Goal: Information Seeking & Learning: Check status

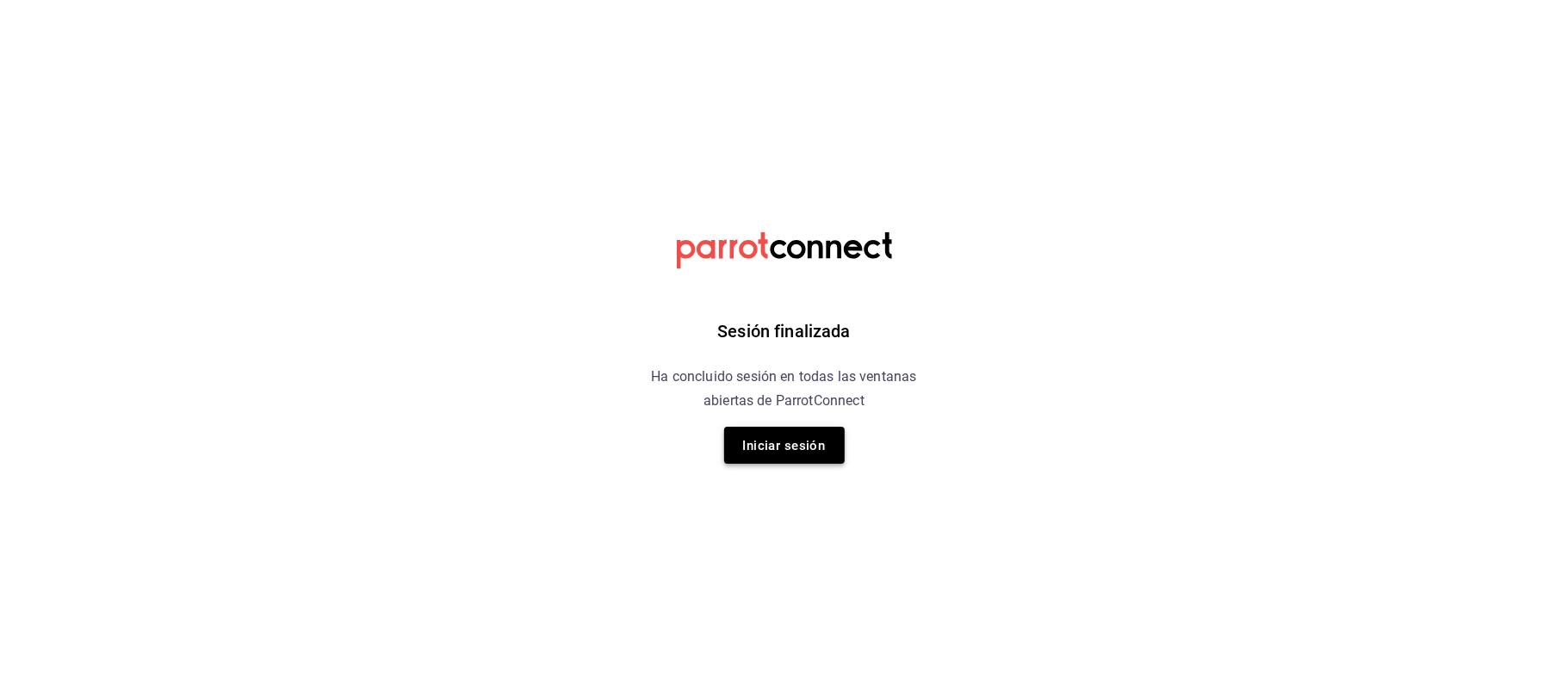
click at [802, 451] on font "Iniciar sesión" at bounding box center [784, 446] width 82 height 16
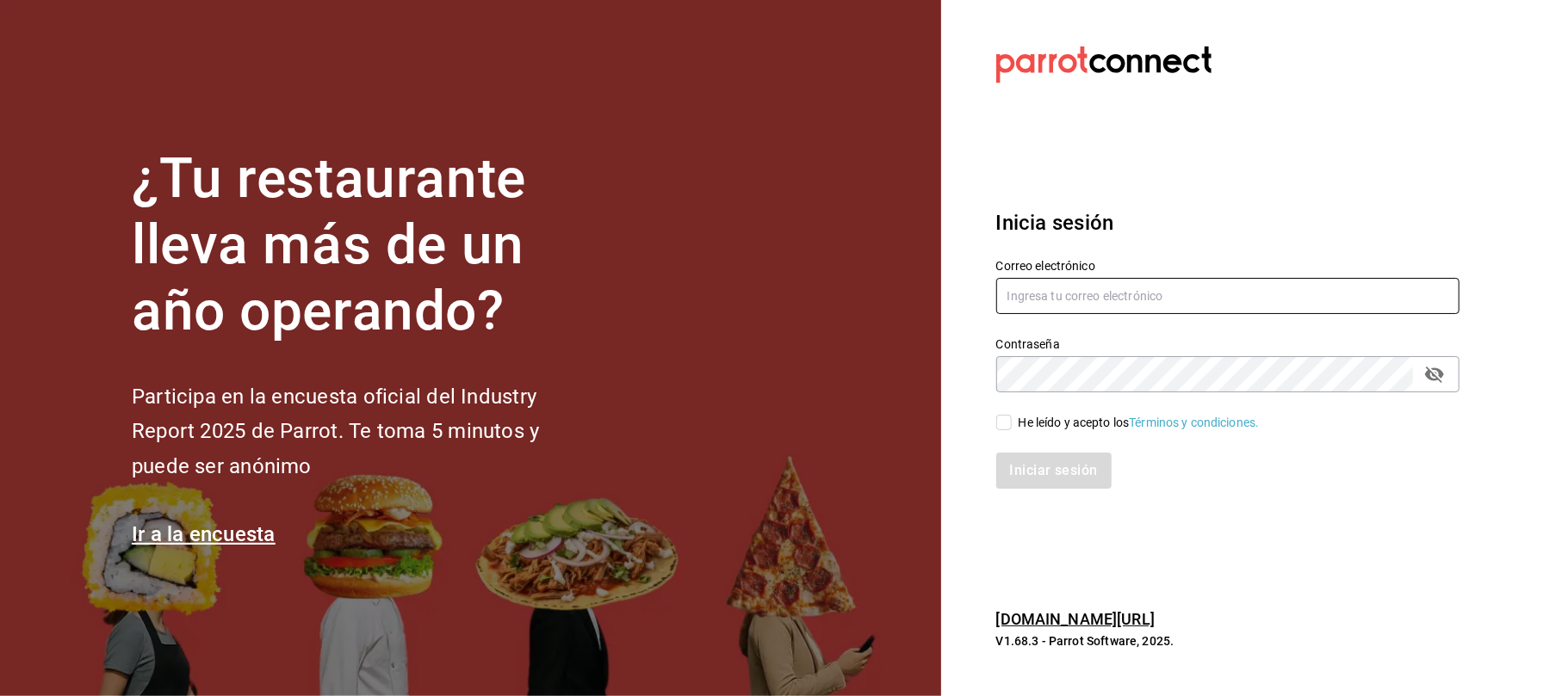
type input "restauranteflammingos.ad@gmail.com"
click at [1001, 425] on input "He leído y acepto los Términos y condiciones." at bounding box center [1004, 423] width 16 height 16
checkbox input "true"
click at [1018, 456] on button "Iniciar sesión" at bounding box center [1055, 471] width 117 height 36
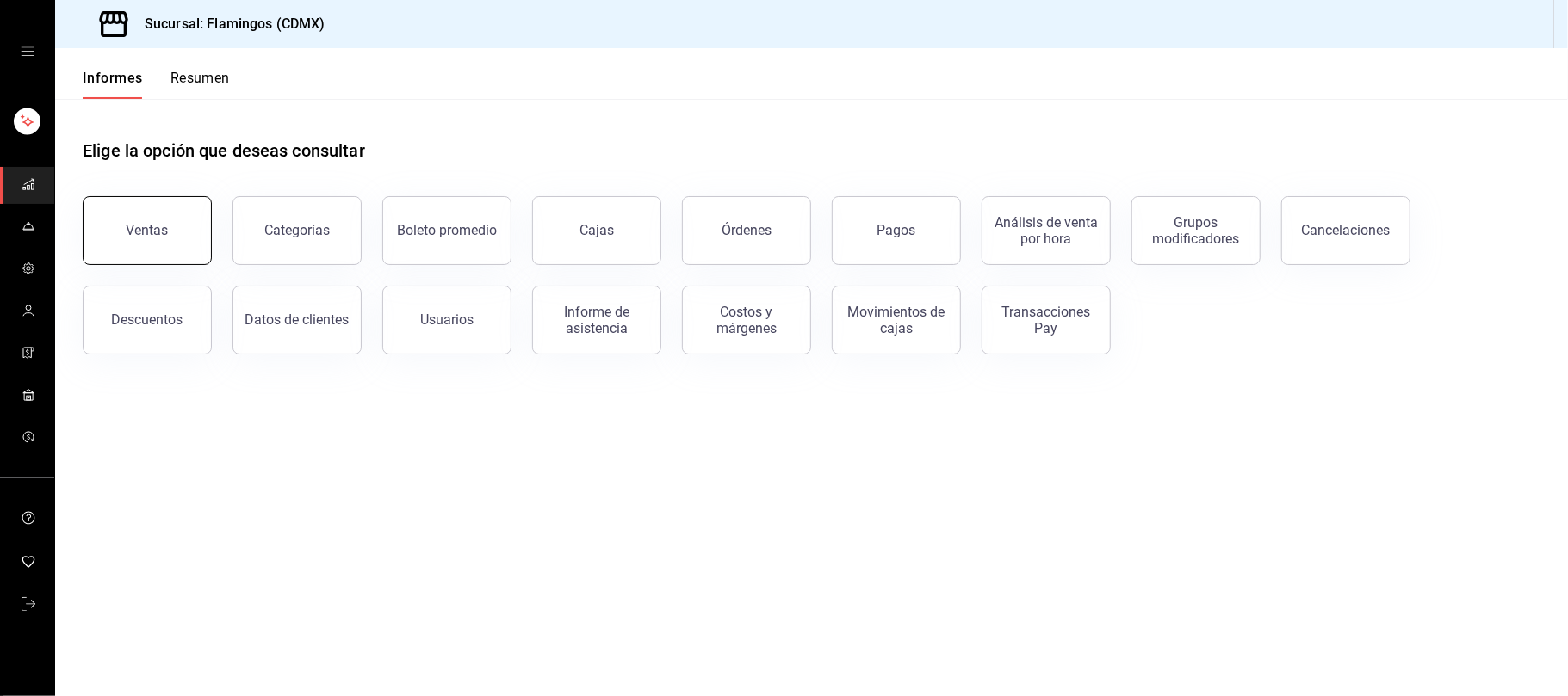
click at [160, 242] on button "Ventas" at bounding box center [147, 230] width 129 height 68
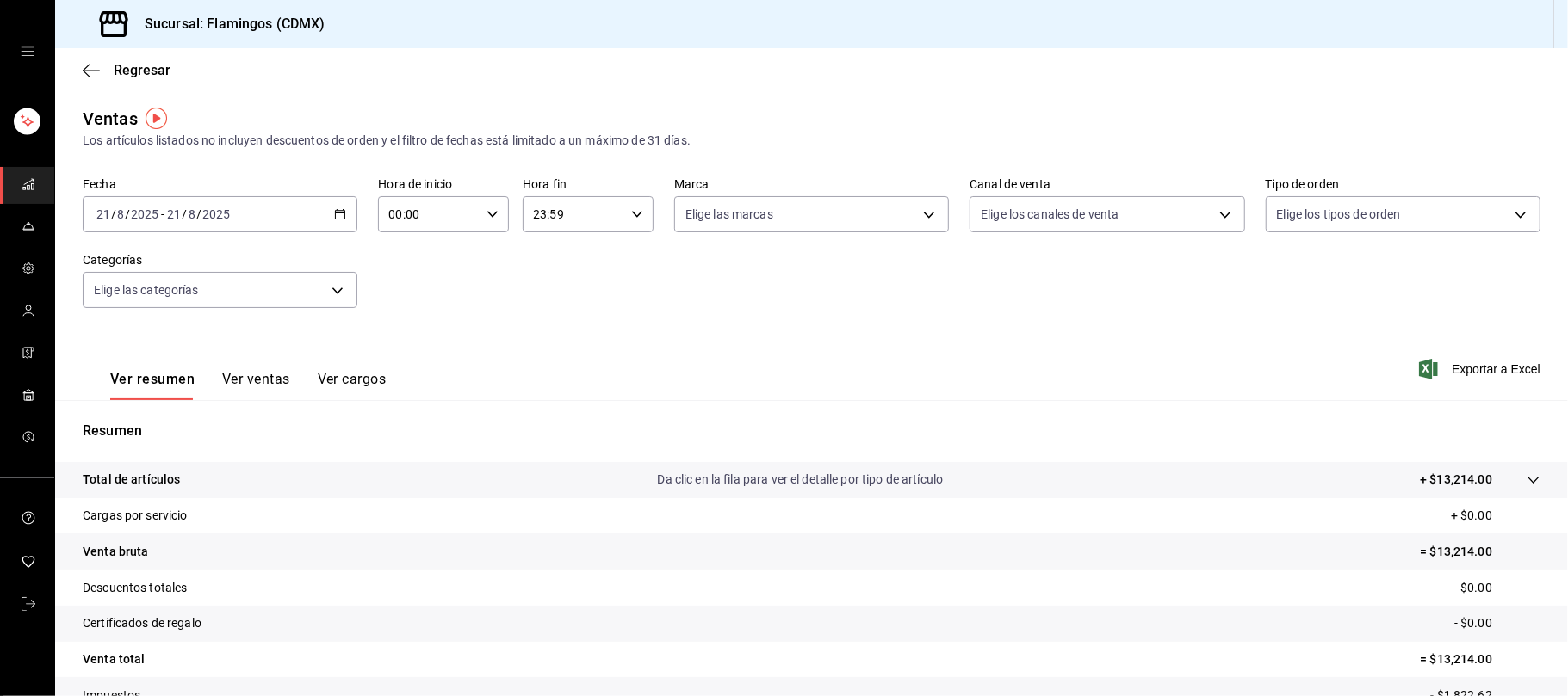
click at [335, 218] on \(Stroke\) "button" at bounding box center [340, 214] width 10 height 10
click at [146, 414] on font "Rango de fechas" at bounding box center [142, 421] width 91 height 14
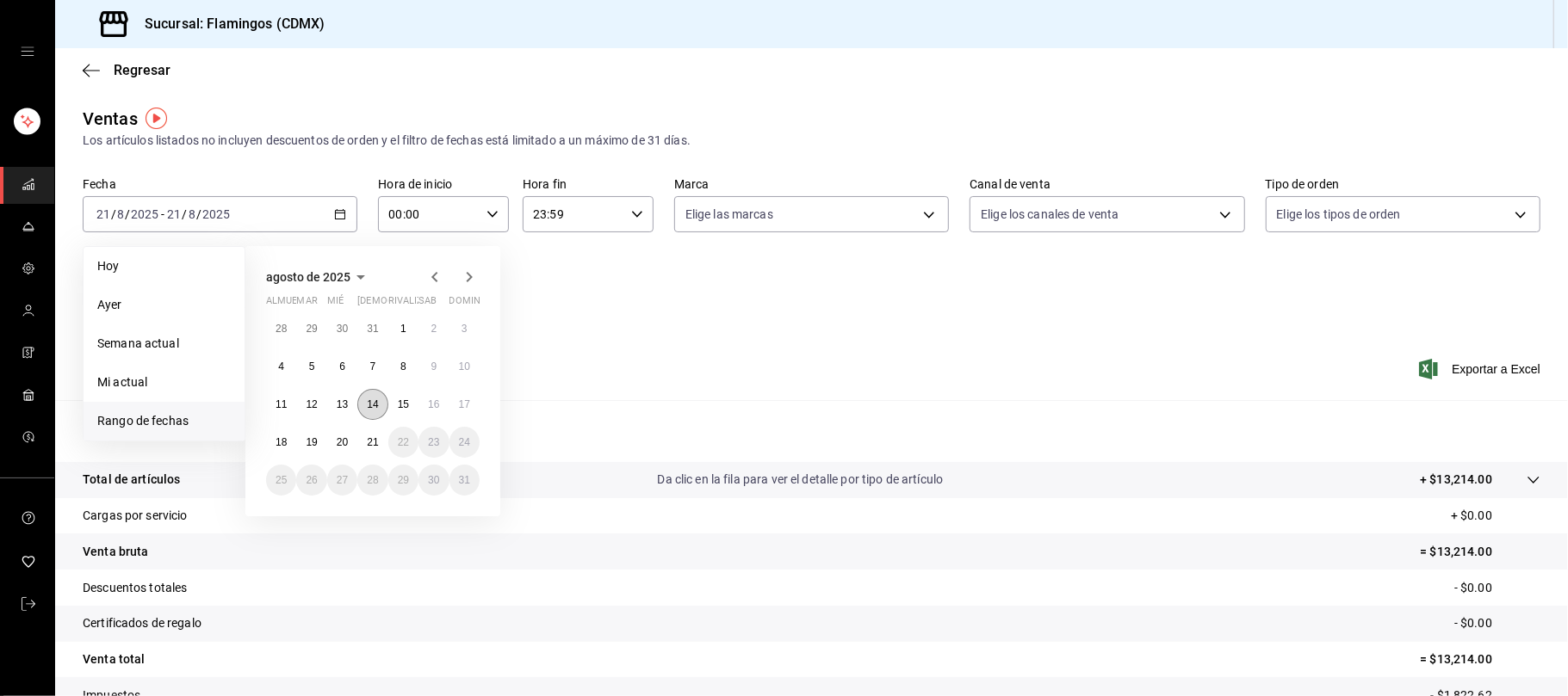
click at [372, 403] on font "14" at bounding box center [372, 405] width 11 height 12
click at [338, 446] on font "20" at bounding box center [342, 442] width 11 height 12
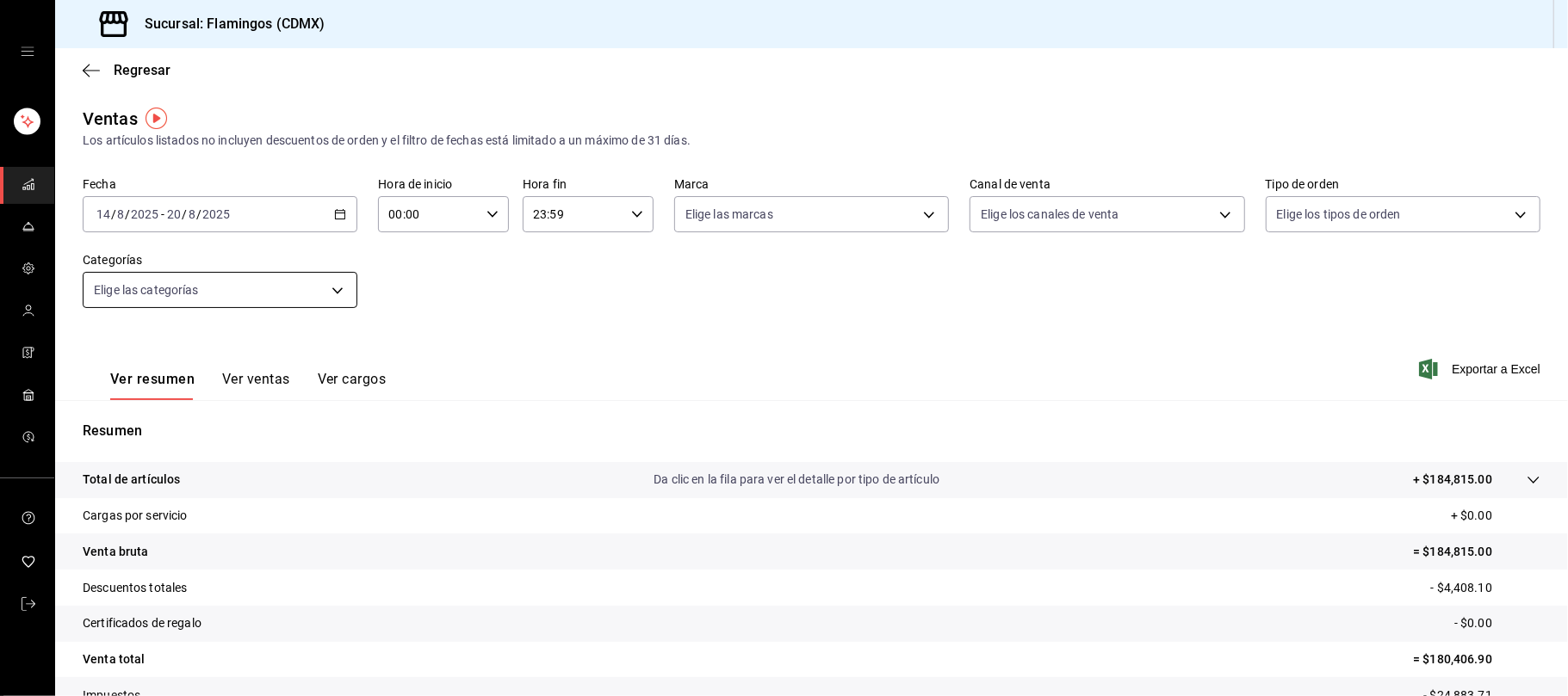
click at [294, 290] on body "Sucursal: Flamingos (CDMX) Regresar Ventas Los artículos listados no incluyen d…" at bounding box center [784, 348] width 1568 height 696
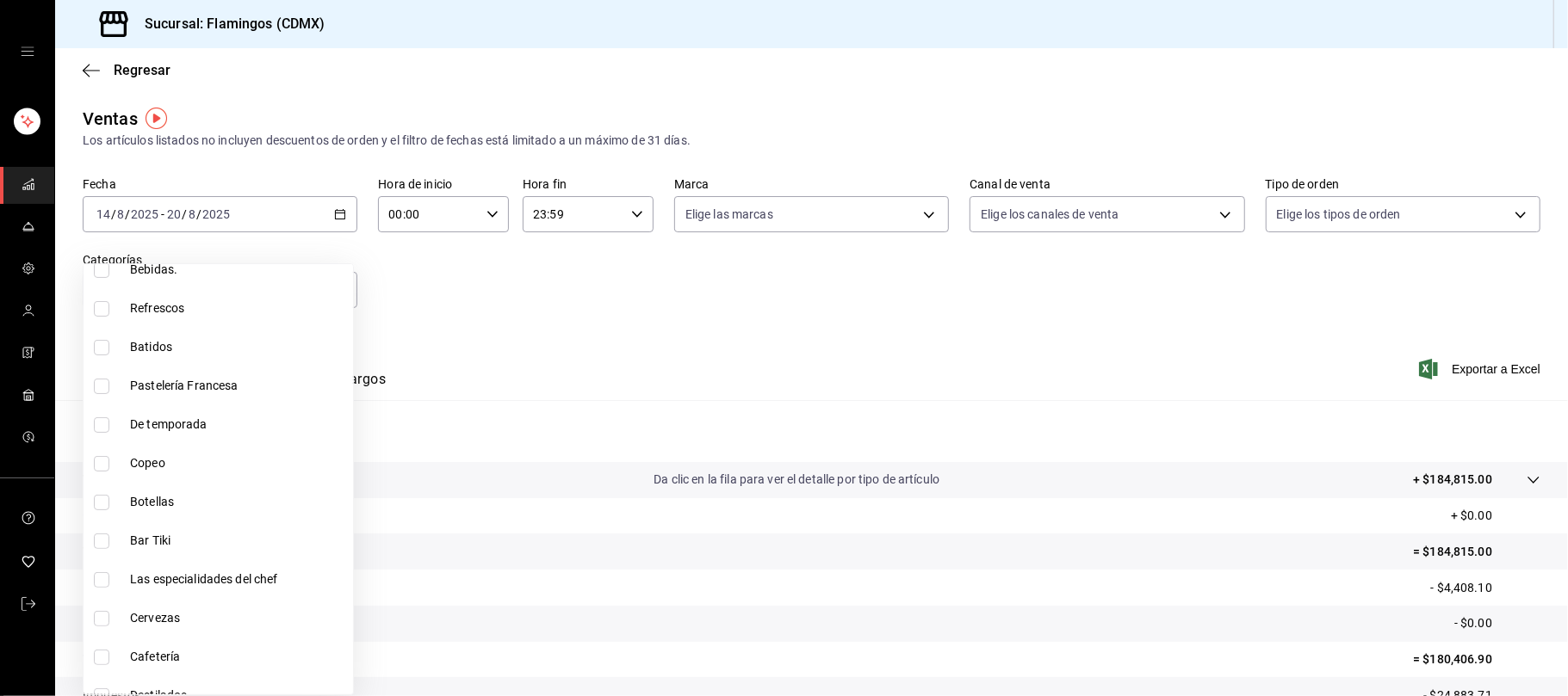
scroll to position [382, 0]
click at [104, 544] on input "checkbox" at bounding box center [101, 543] width 16 height 16
checkbox input "true"
type input "c7ac82d5-3f34-4a9d-84d9-64d34fcebf53"
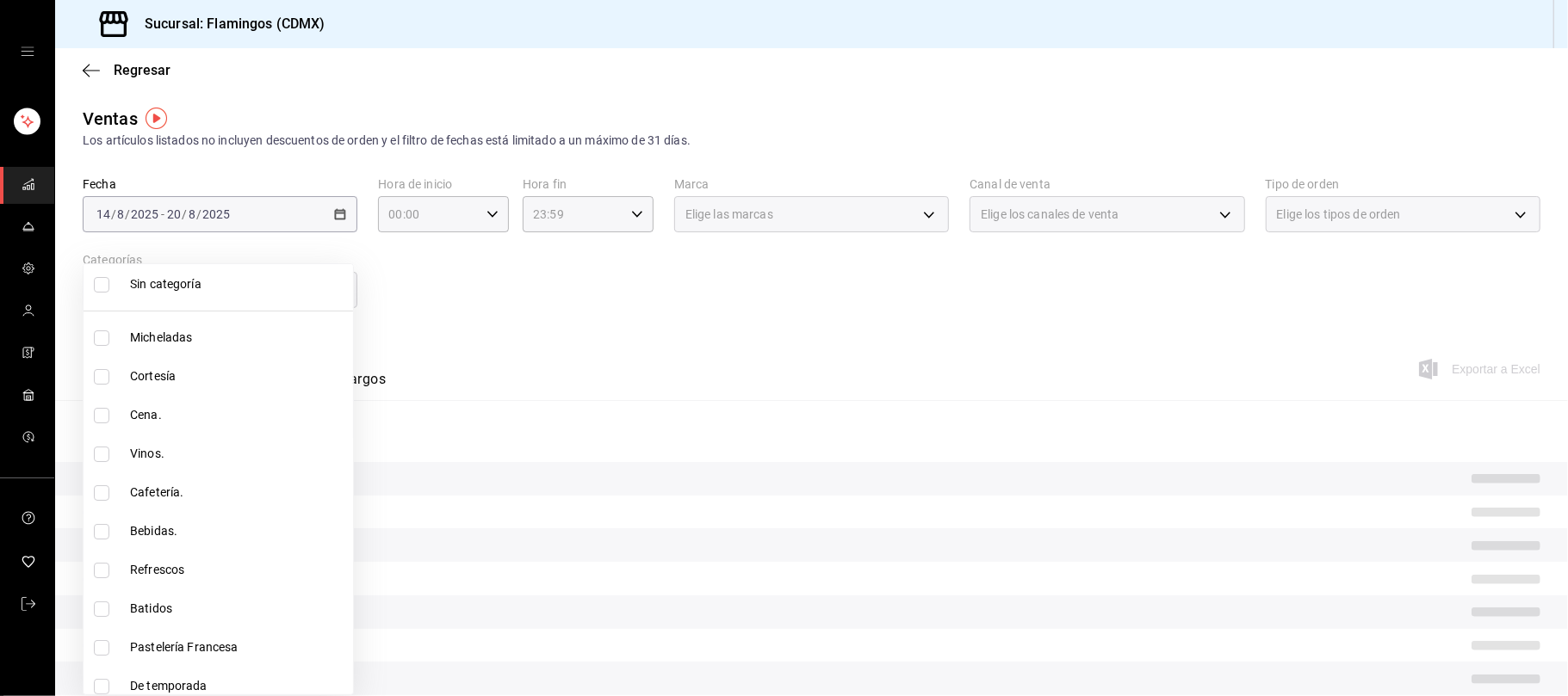
scroll to position [28, 0]
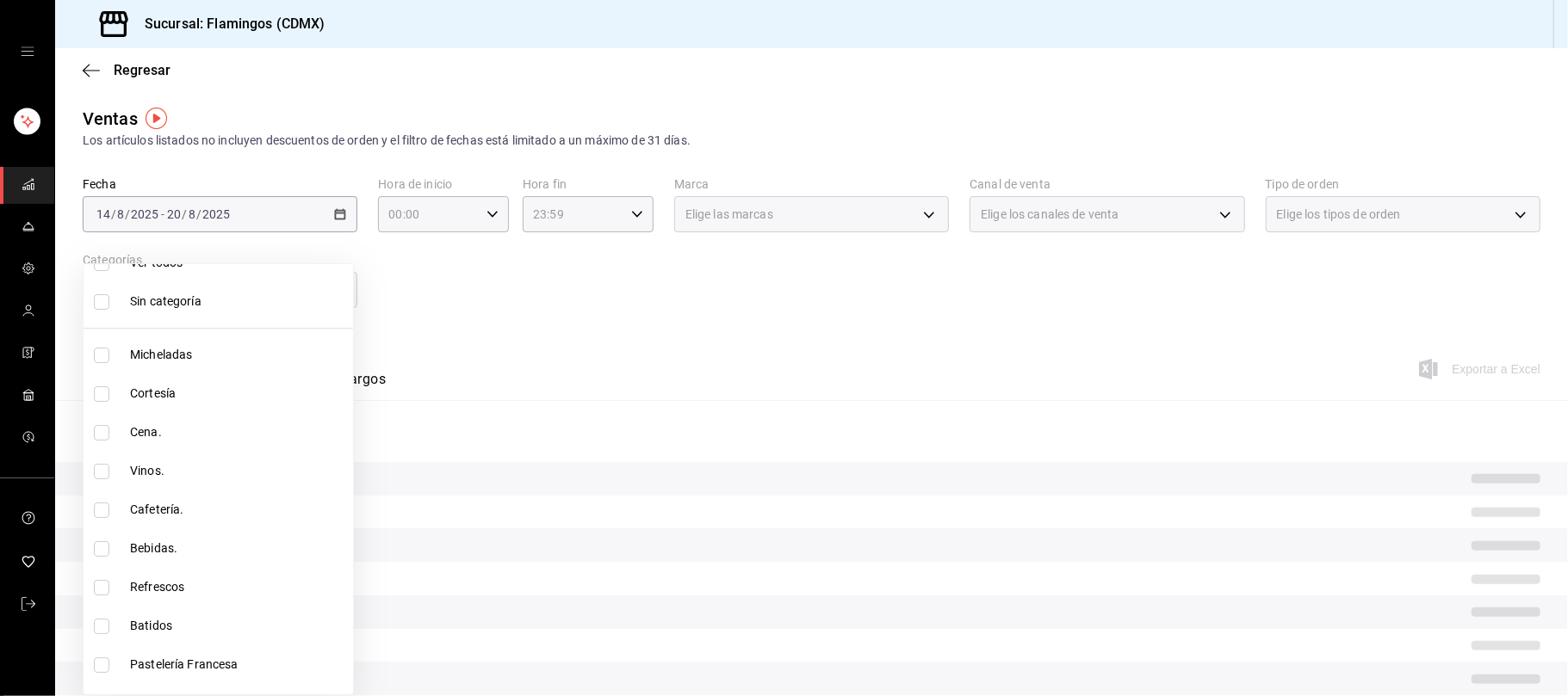
click at [101, 358] on input "checkbox" at bounding box center [101, 355] width 16 height 16
checkbox input "true"
type input "c7ac82d5-3f34-4a9d-84d9-64d34fcebf53,cb965f30-081d-4eb3-977e-f8136708cae6"
click at [435, 341] on div at bounding box center [784, 348] width 1568 height 696
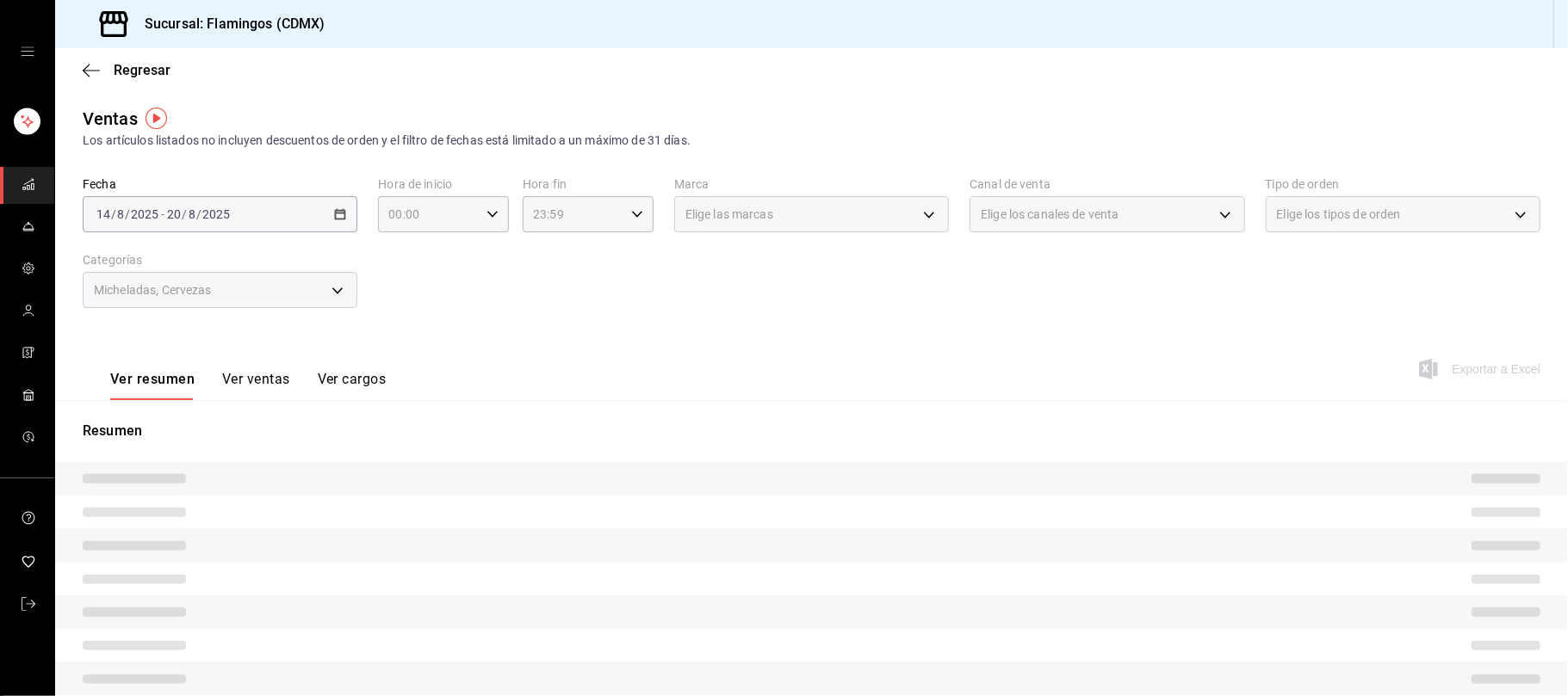
click at [252, 382] on font "Ver ventas" at bounding box center [256, 379] width 68 height 16
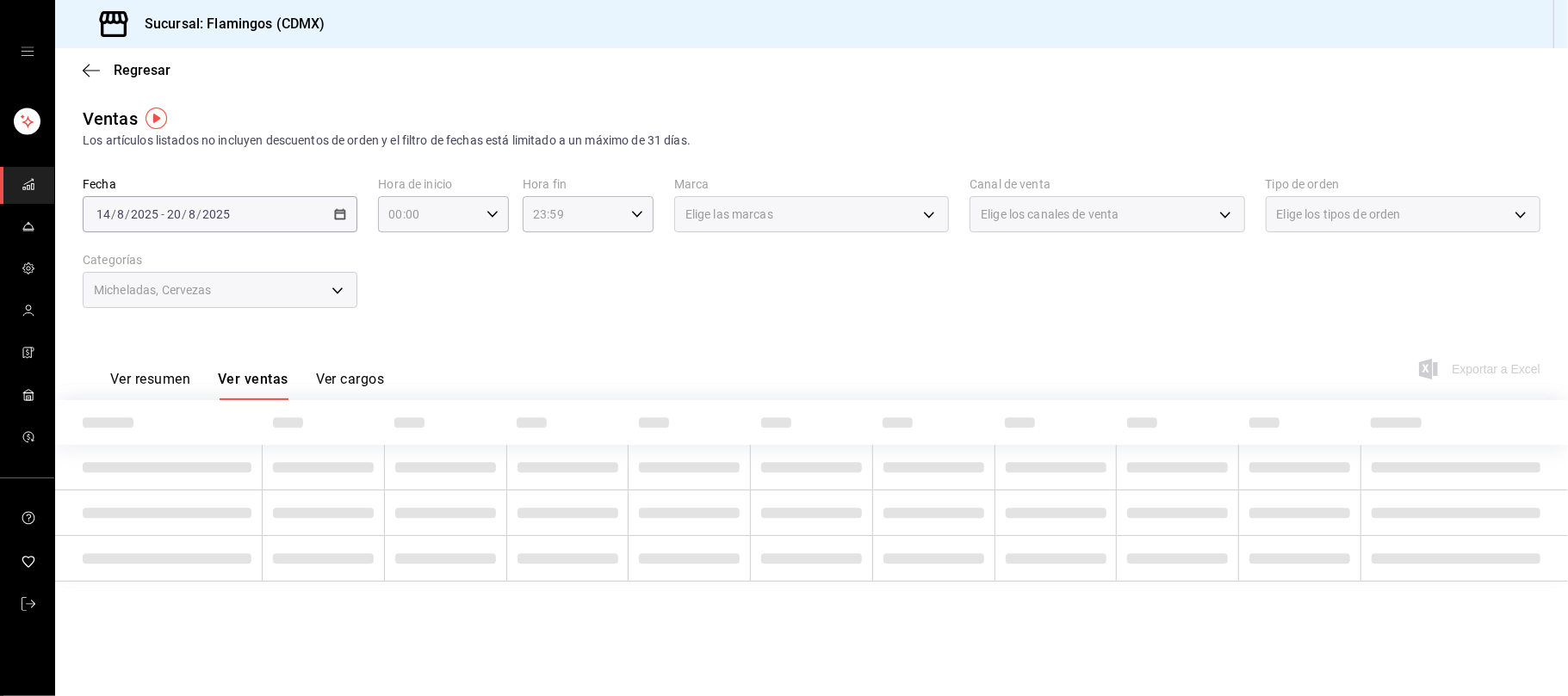
click at [173, 383] on font "Ver resumen" at bounding box center [150, 379] width 80 height 16
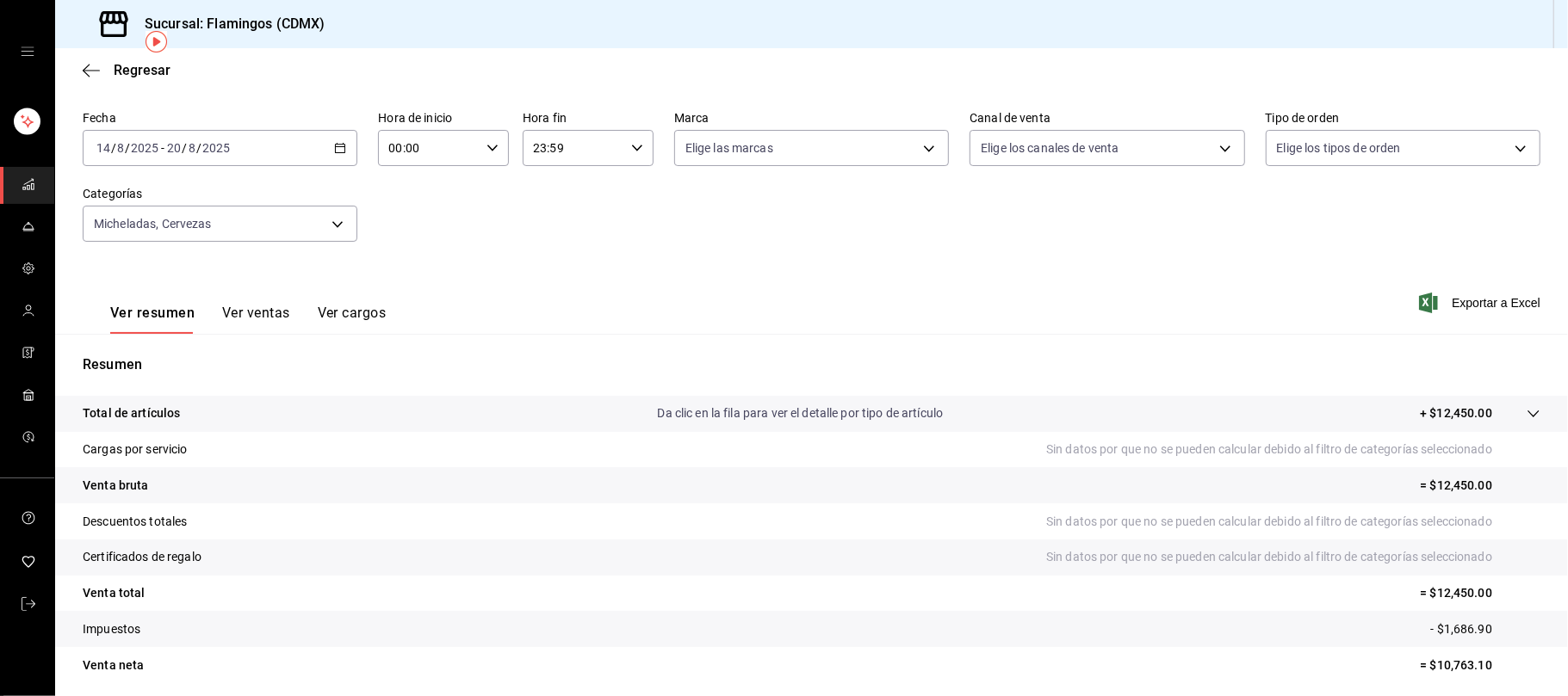
scroll to position [76, 0]
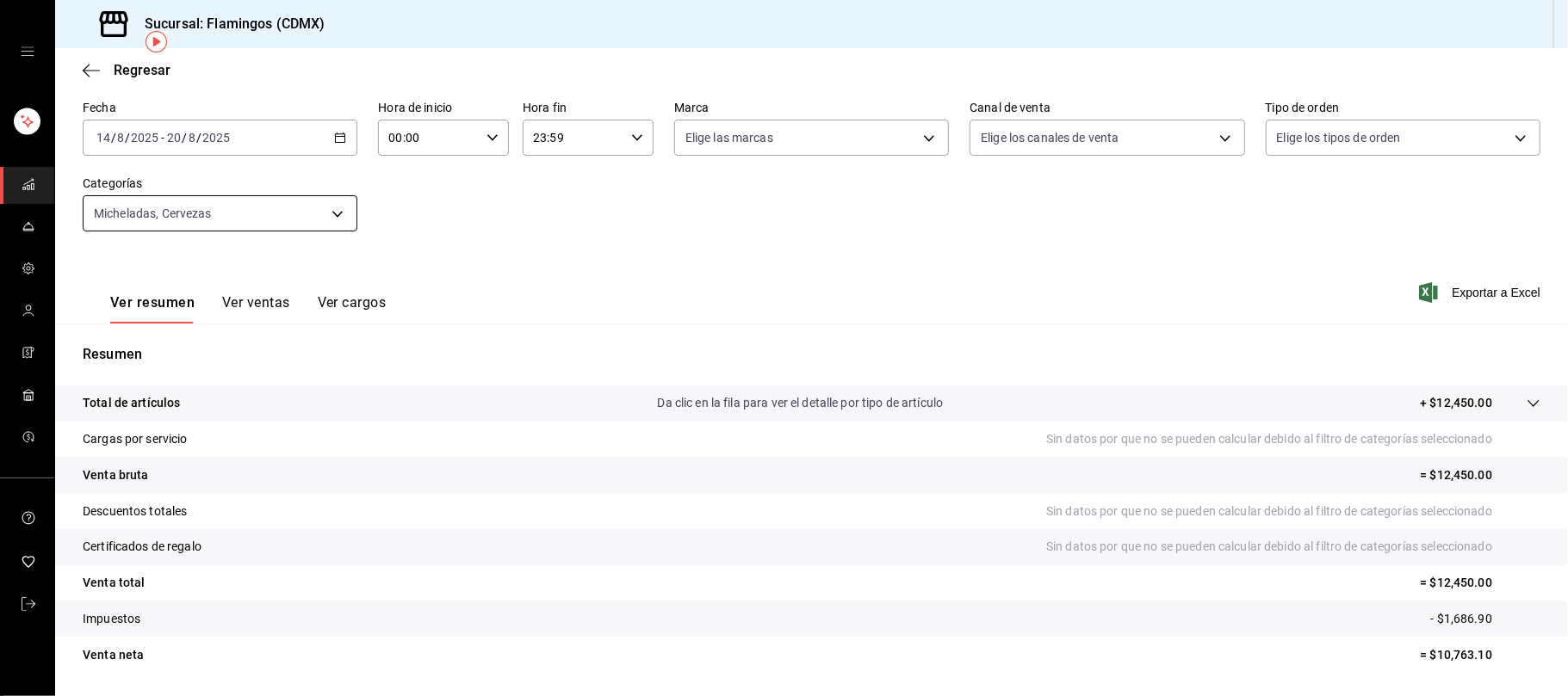
click at [253, 297] on font "Ver ventas" at bounding box center [256, 302] width 68 height 16
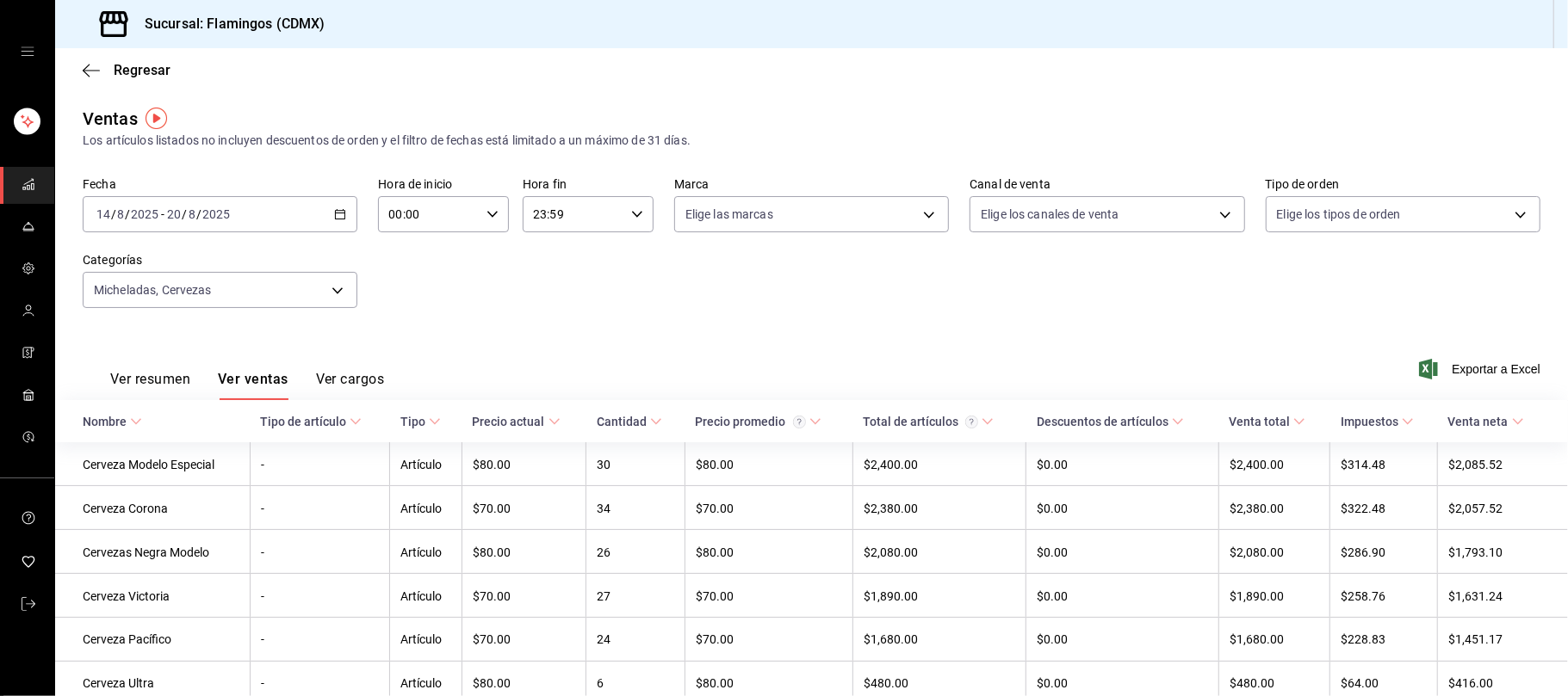
click at [334, 214] on icon "button" at bounding box center [340, 214] width 12 height 12
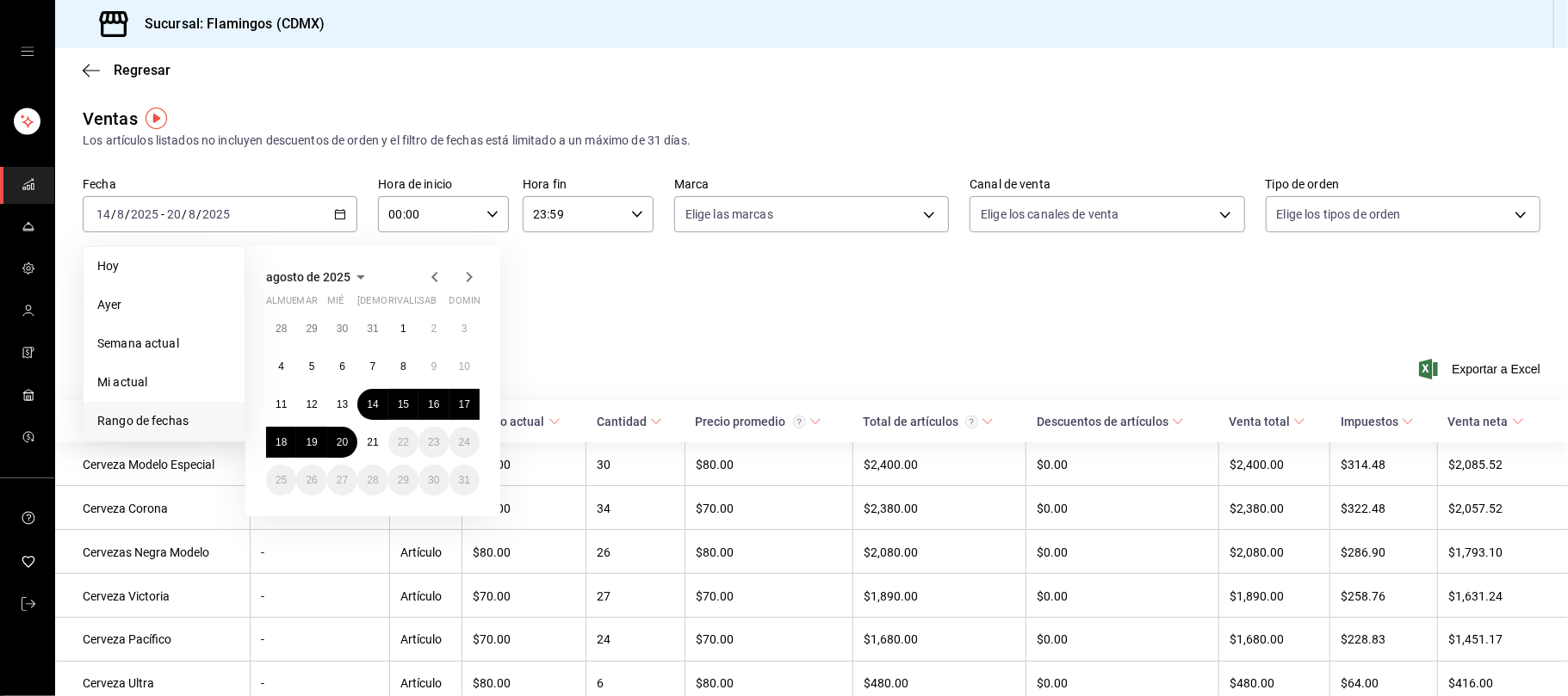
click at [617, 346] on div "Ver resumen Ver ventas Ver cargos Exportar a Excel" at bounding box center [812, 364] width 1513 height 71
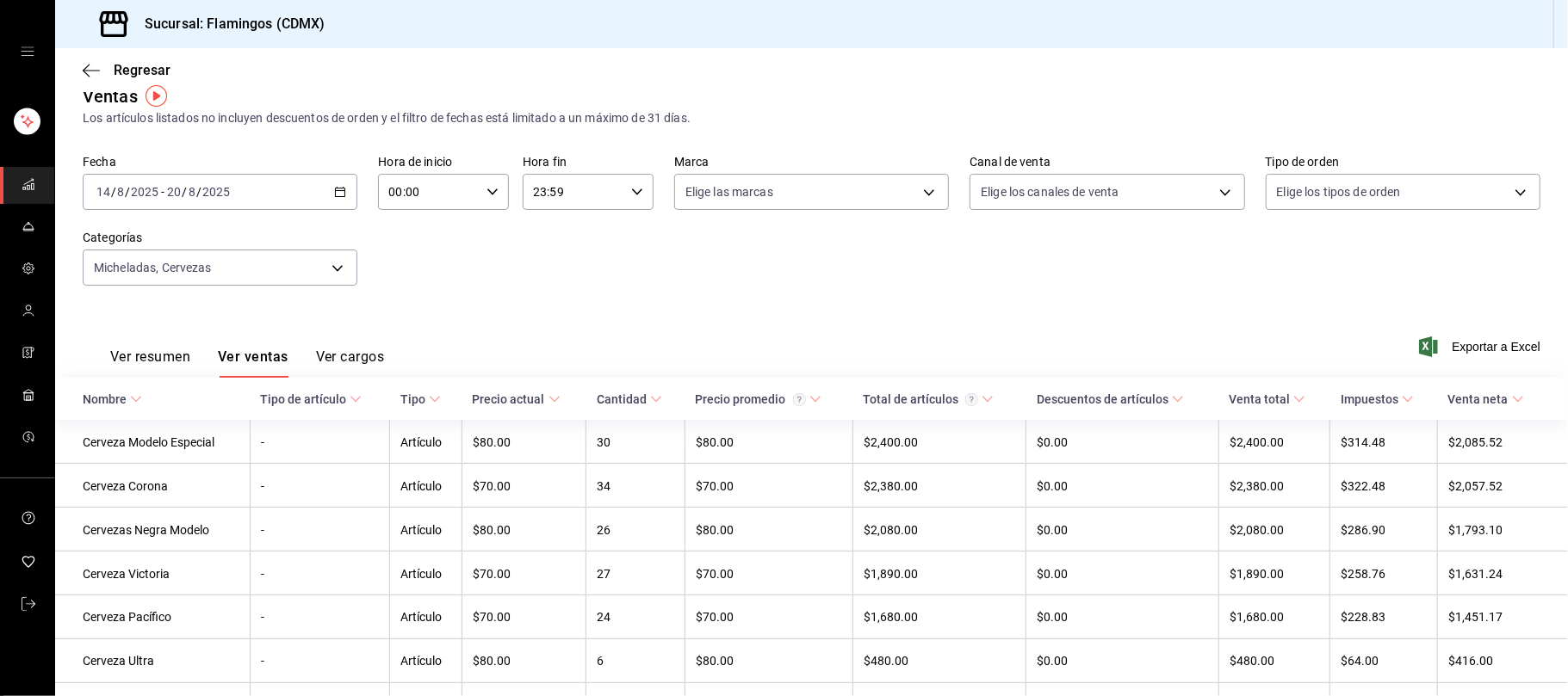
scroll to position [16, 0]
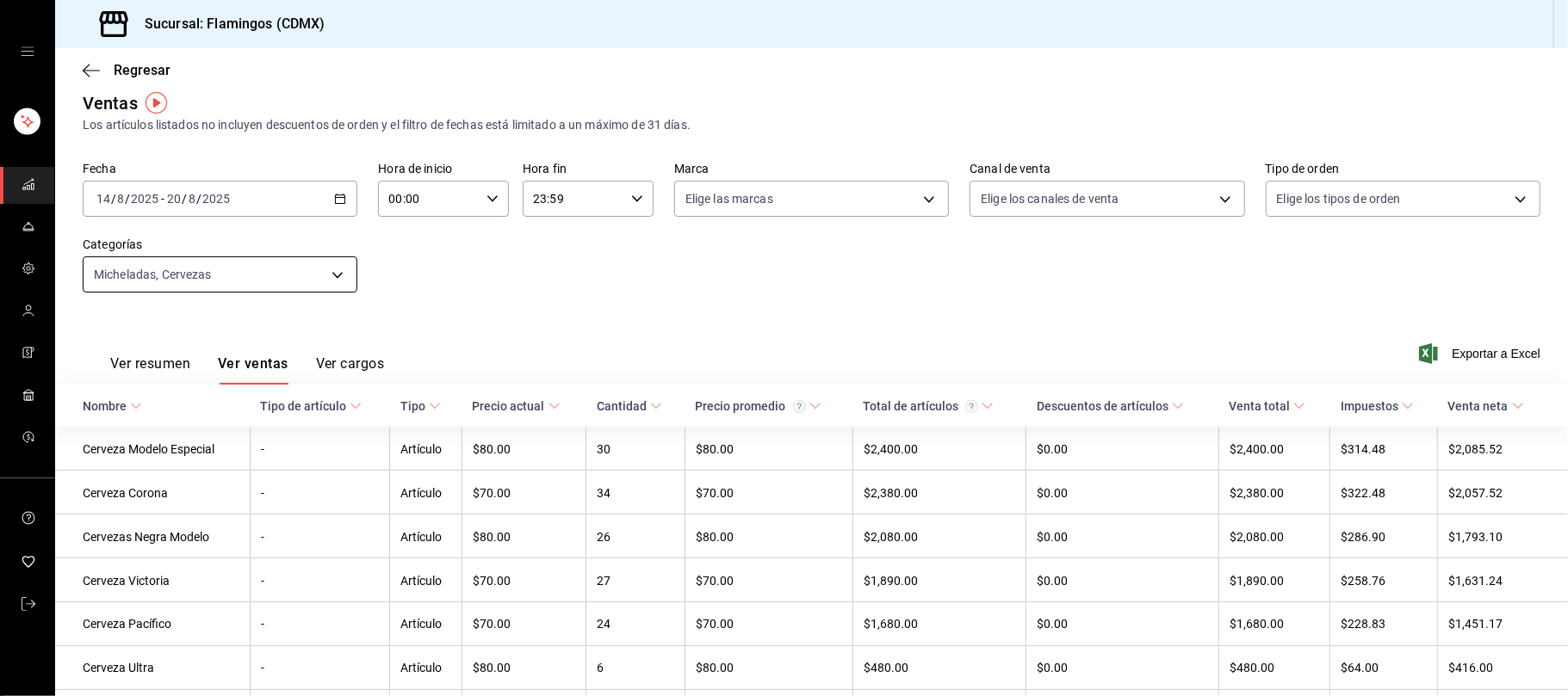
click at [152, 274] on body "Sucursal: Flamingos (CDMX) Regresar Ventas Los artículos listados no incluyen d…" at bounding box center [784, 348] width 1568 height 696
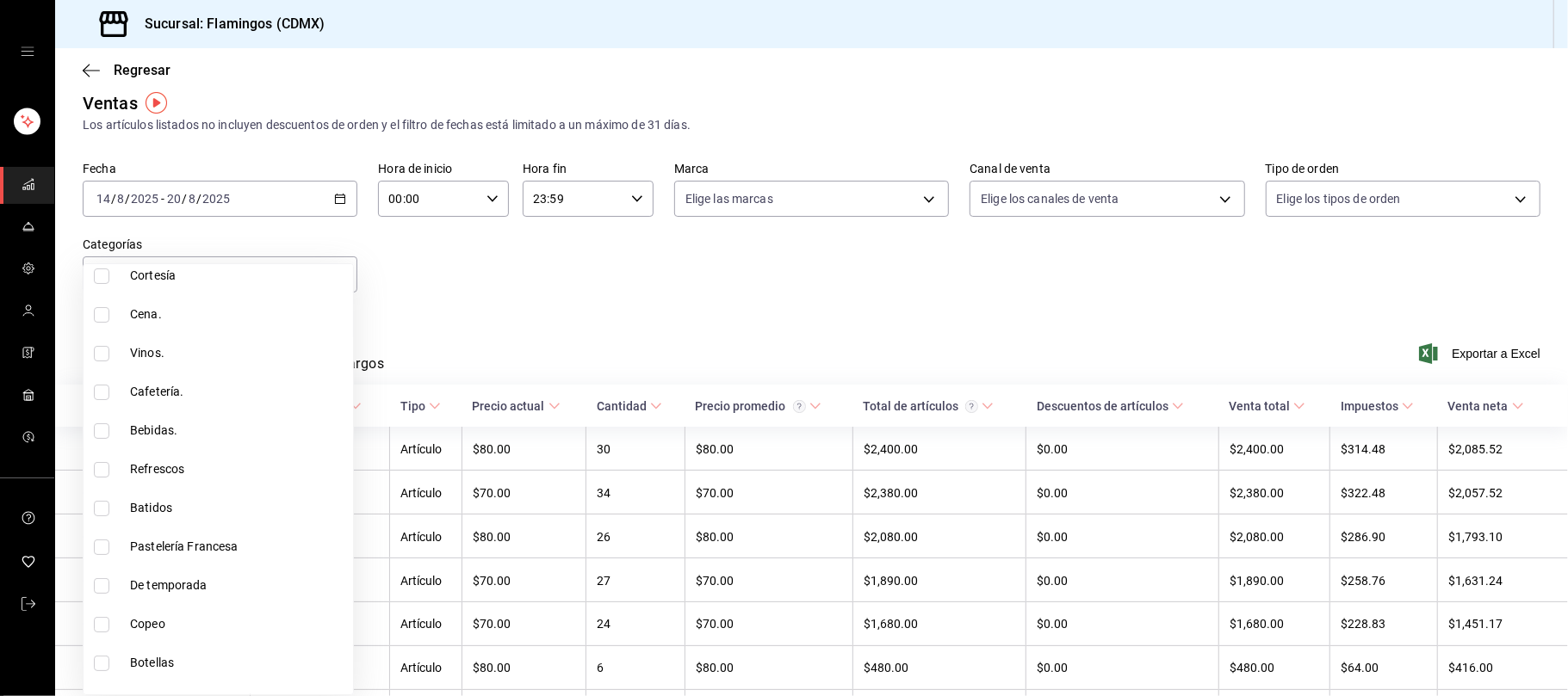
scroll to position [155, 0]
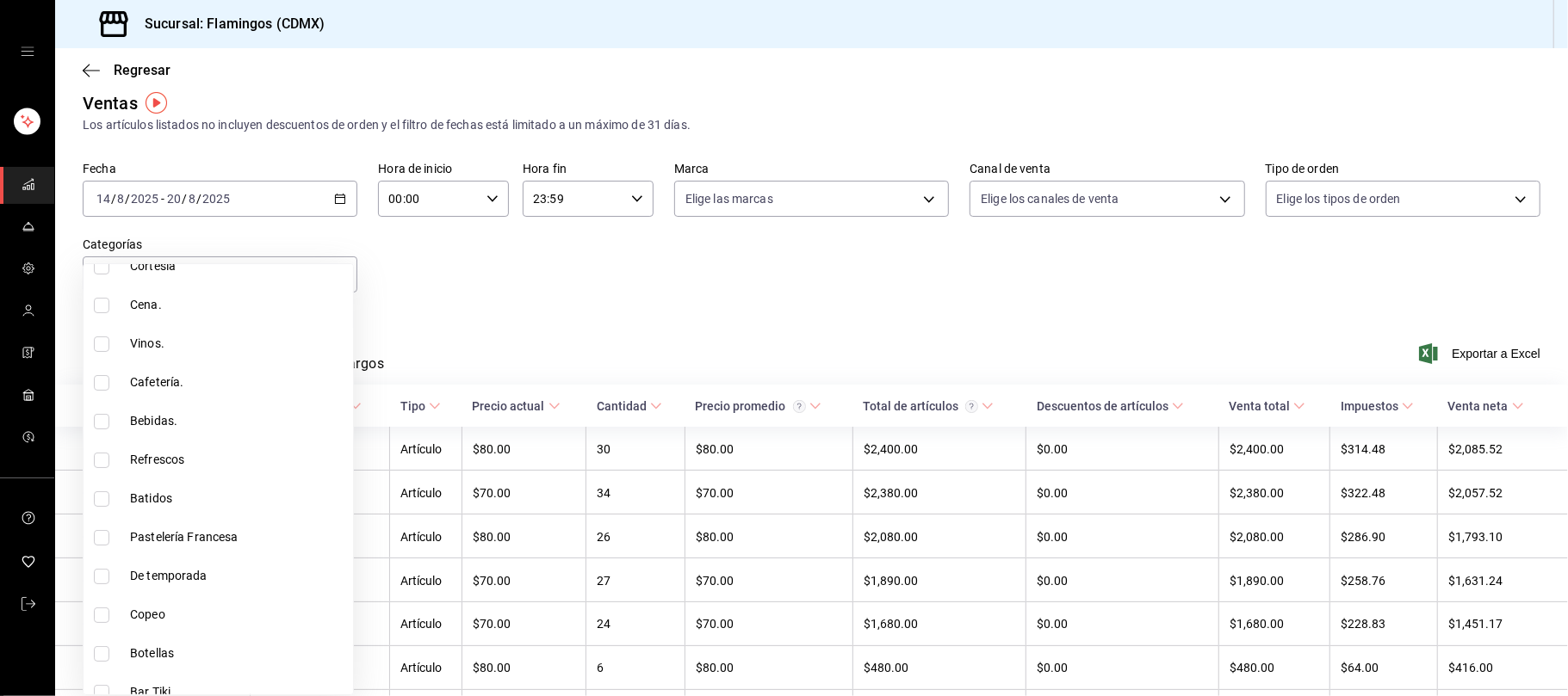
click at [104, 421] on input "checkbox" at bounding box center [101, 422] width 16 height 16
checkbox input "true"
type input "c7ac82d5-3f34-4a9d-84d9-64d34fcebf53,cb965f30-081d-4eb3-977e-f8136708cae6,7f085…"
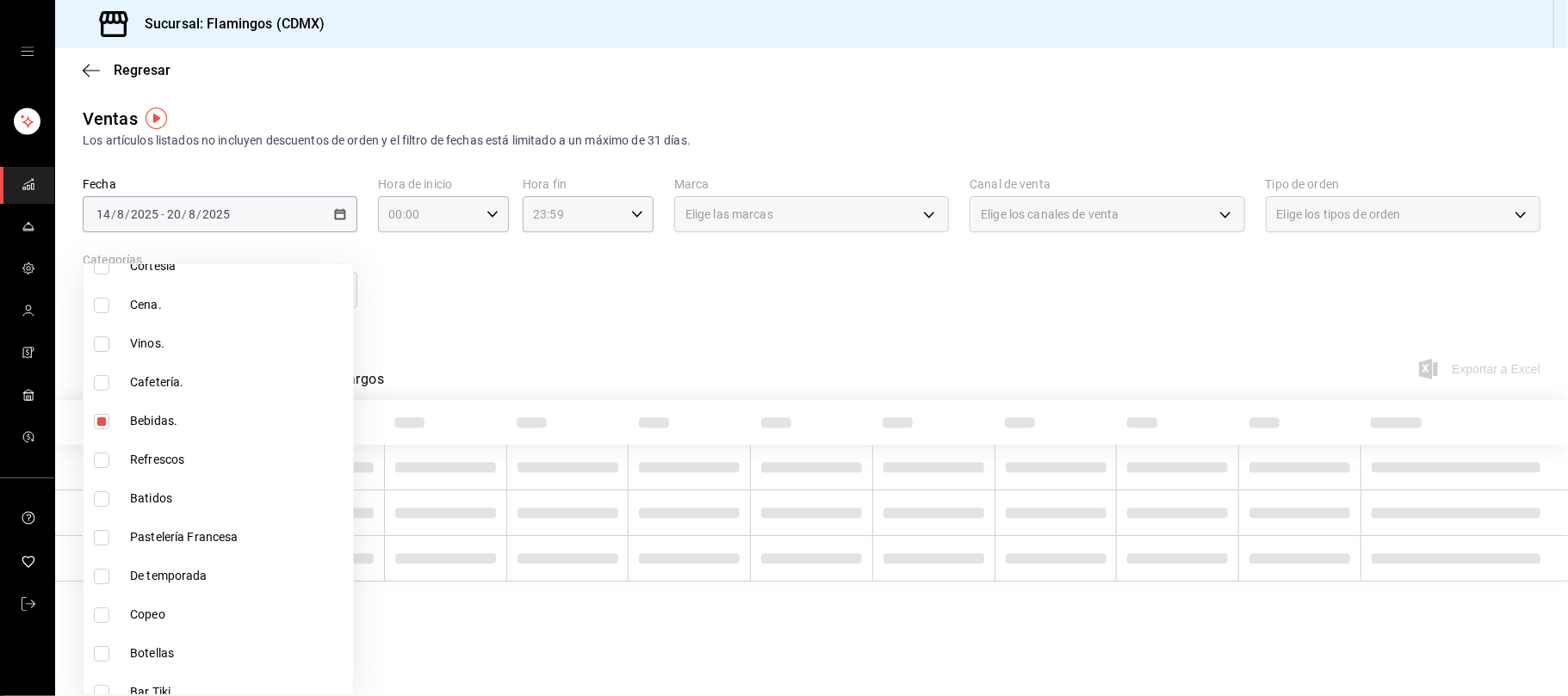
click at [600, 321] on div at bounding box center [784, 348] width 1568 height 696
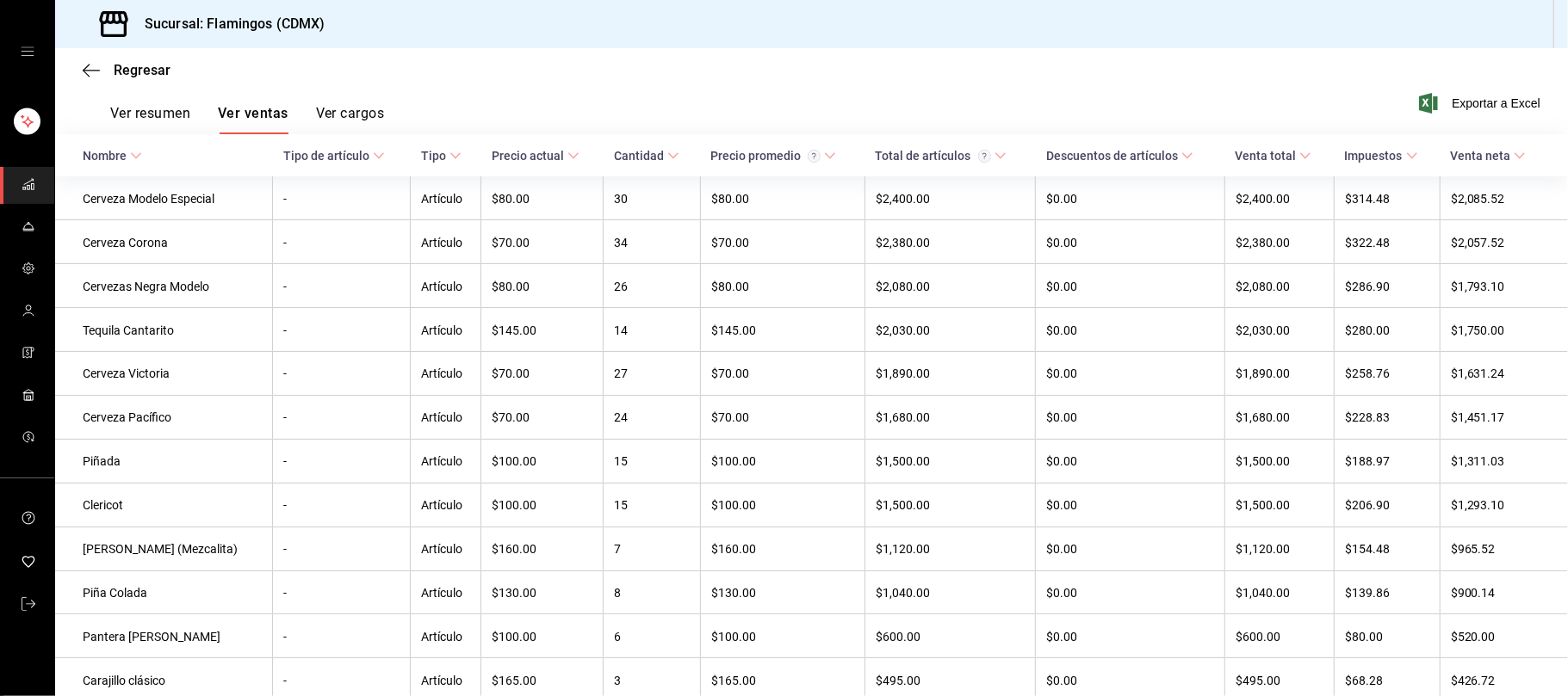
scroll to position [120, 0]
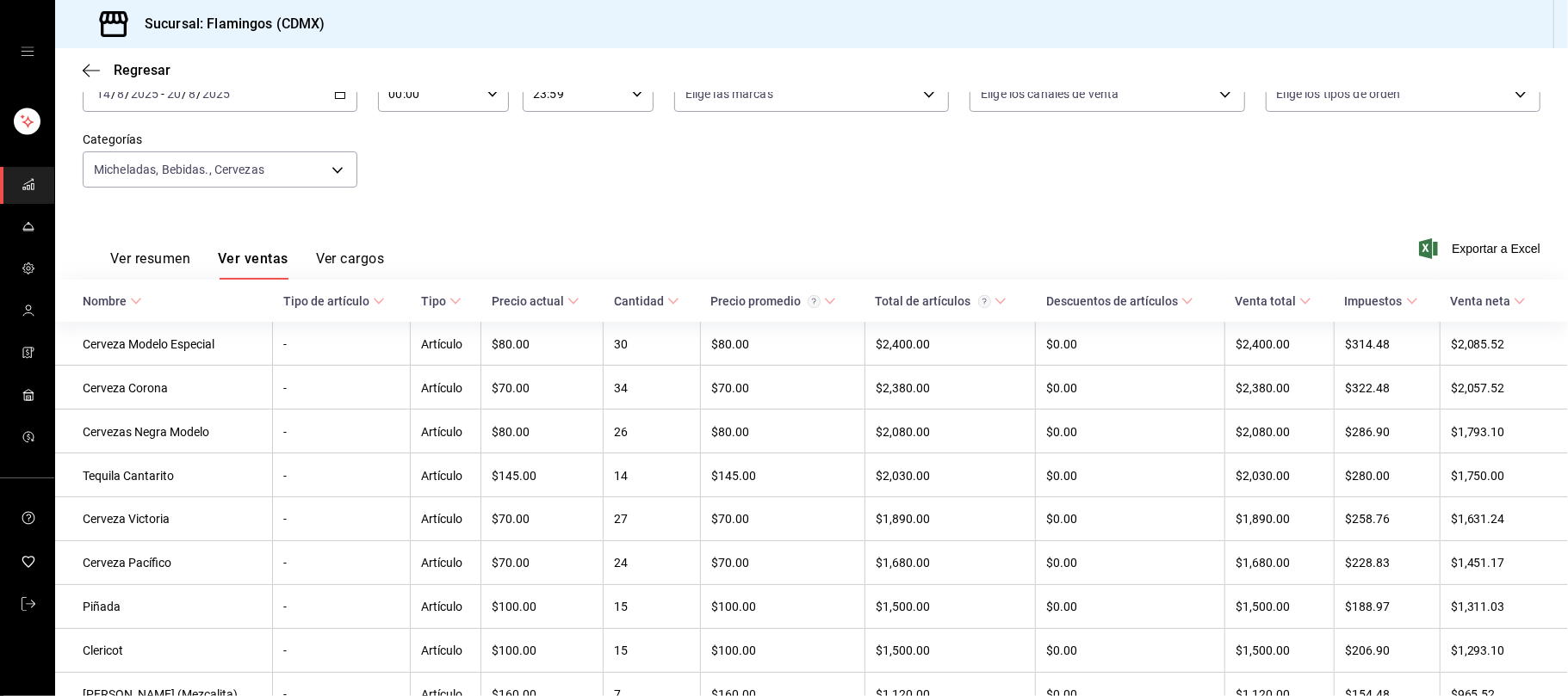
click at [21, 47] on icon "cajón abierto" at bounding box center [28, 52] width 14 height 14
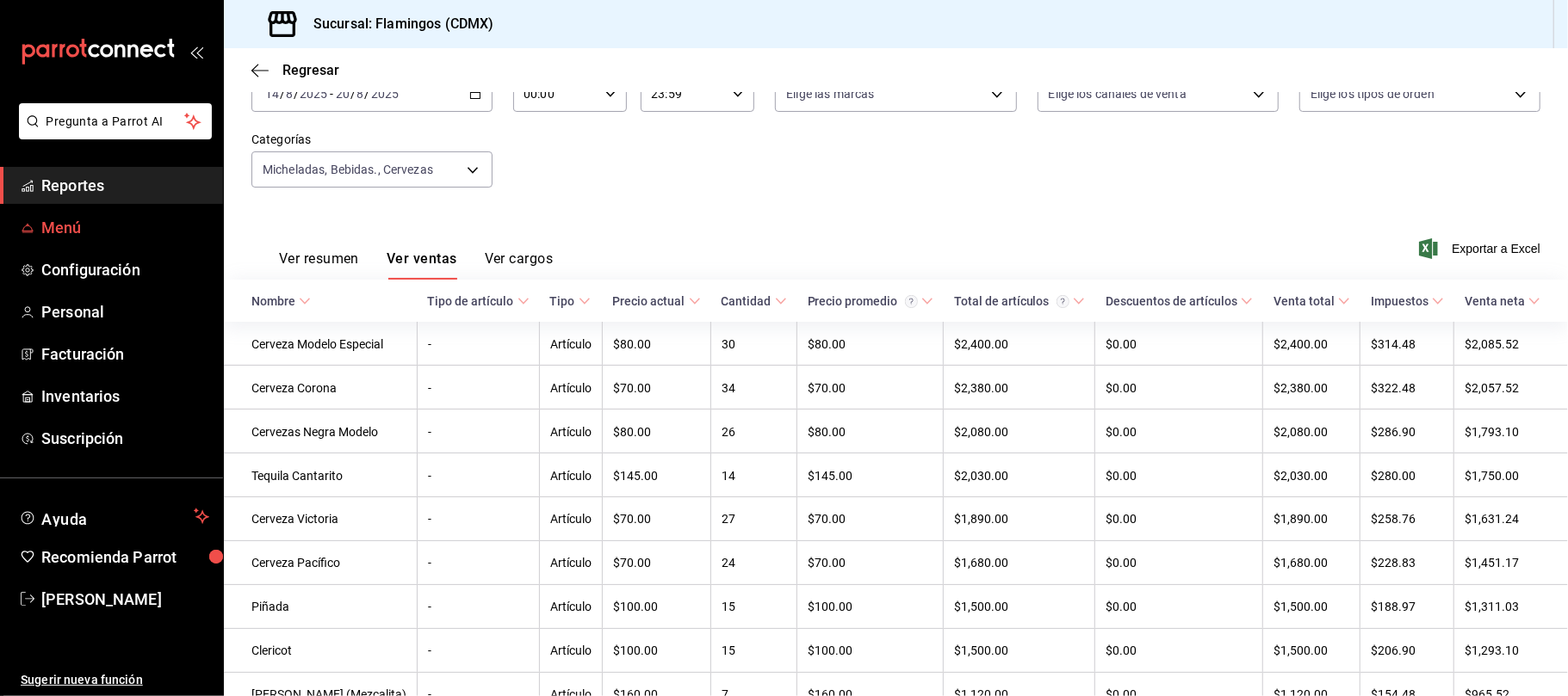
click at [93, 239] on link "Menú" at bounding box center [111, 227] width 223 height 37
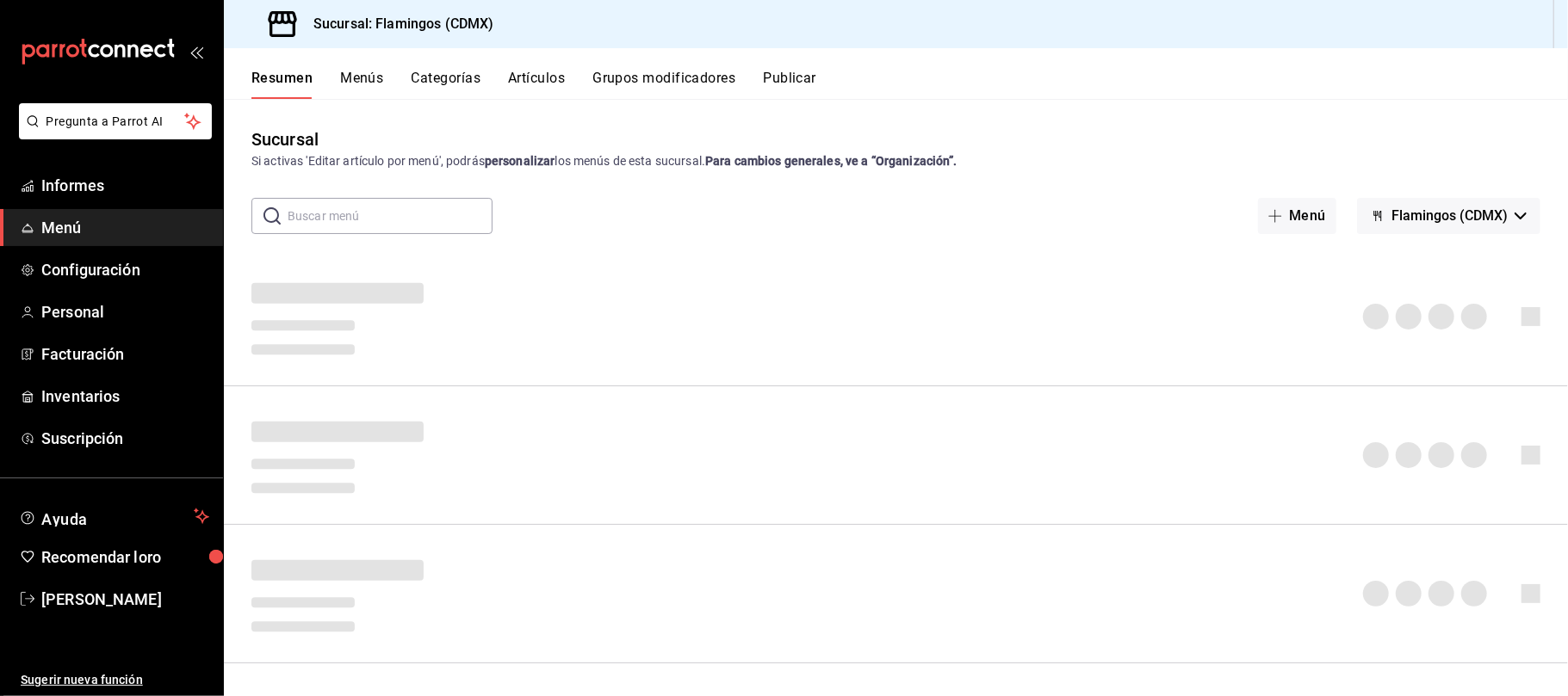
click at [405, 224] on input "text" at bounding box center [390, 216] width 205 height 35
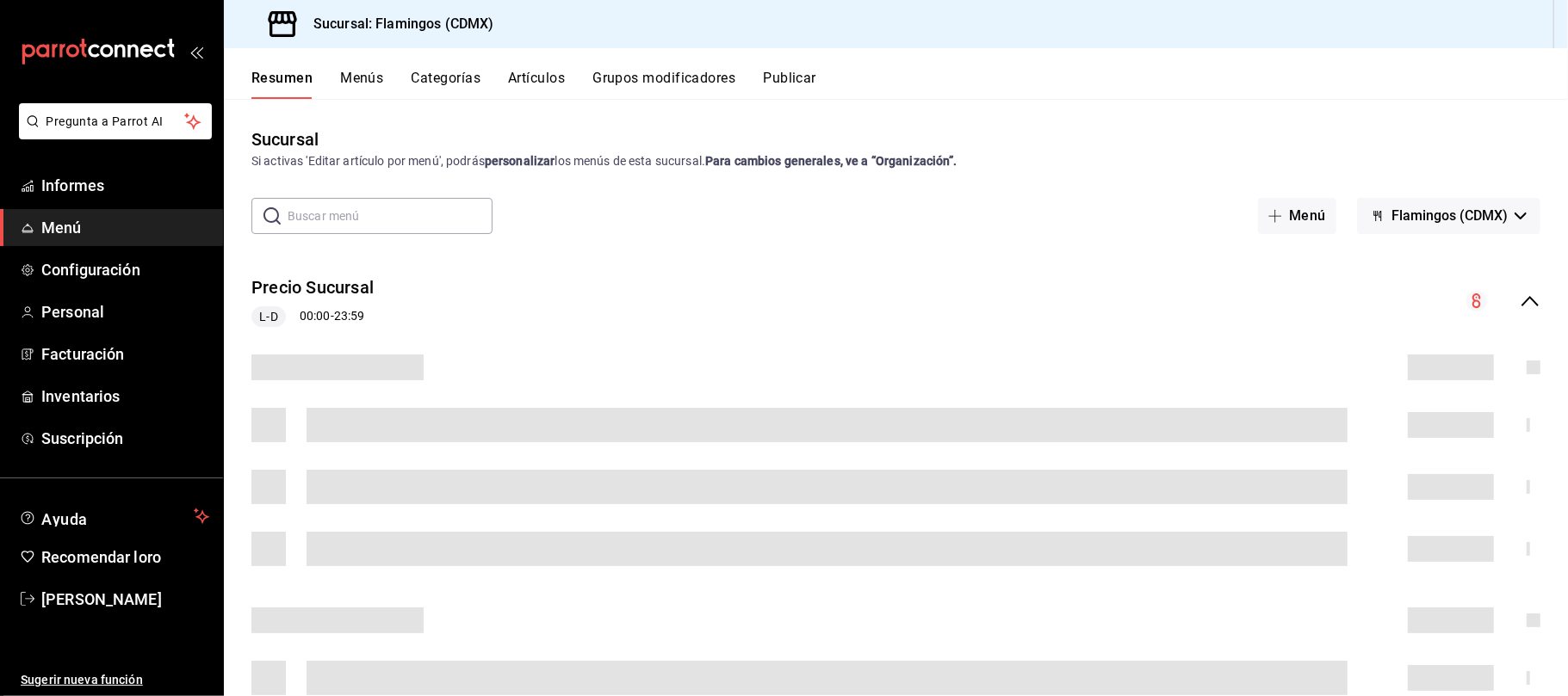
type input "N"
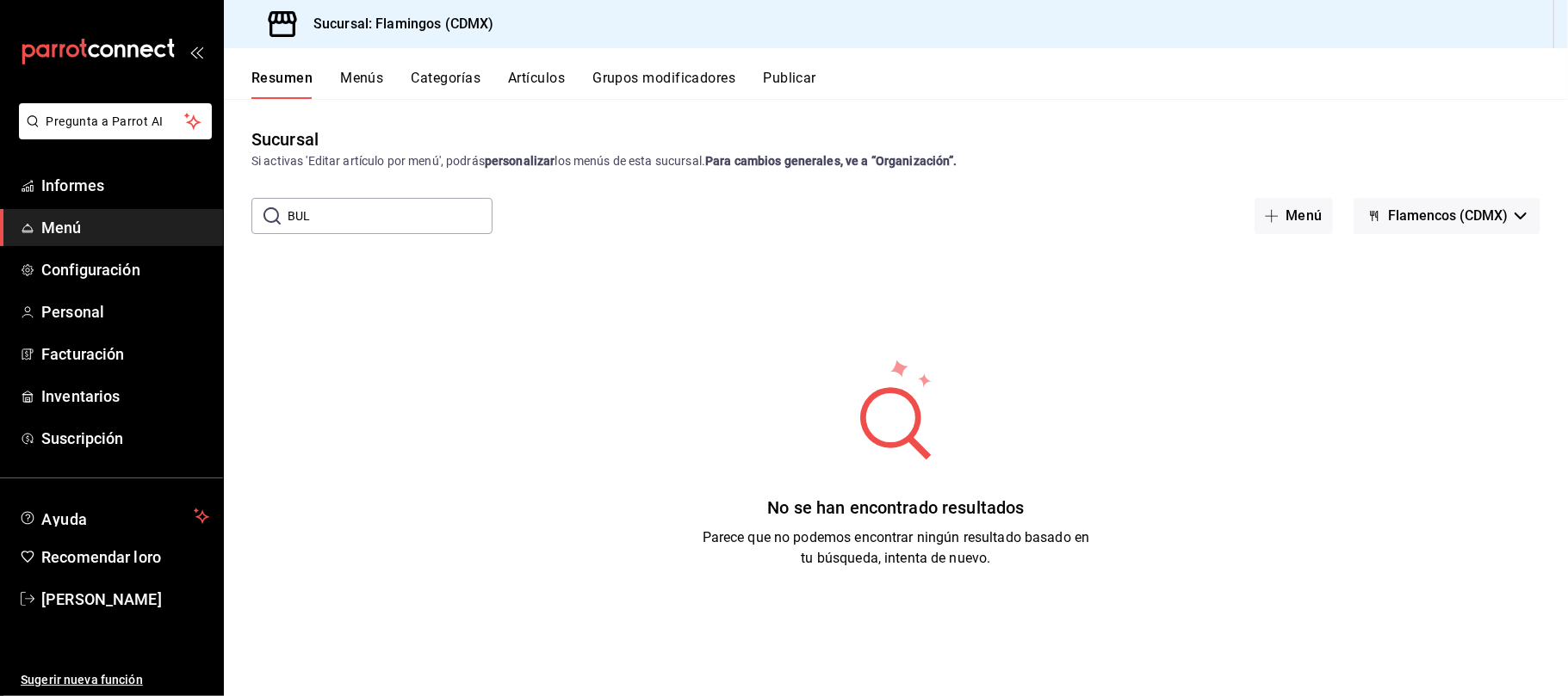
type input "BUL"
click at [559, 68] on div "Resumen Menús Categorías Artículos Grupos modificadores Publicar" at bounding box center [896, 74] width 1344 height 51
click at [559, 69] on font "Artículos" at bounding box center [537, 77] width 57 height 16
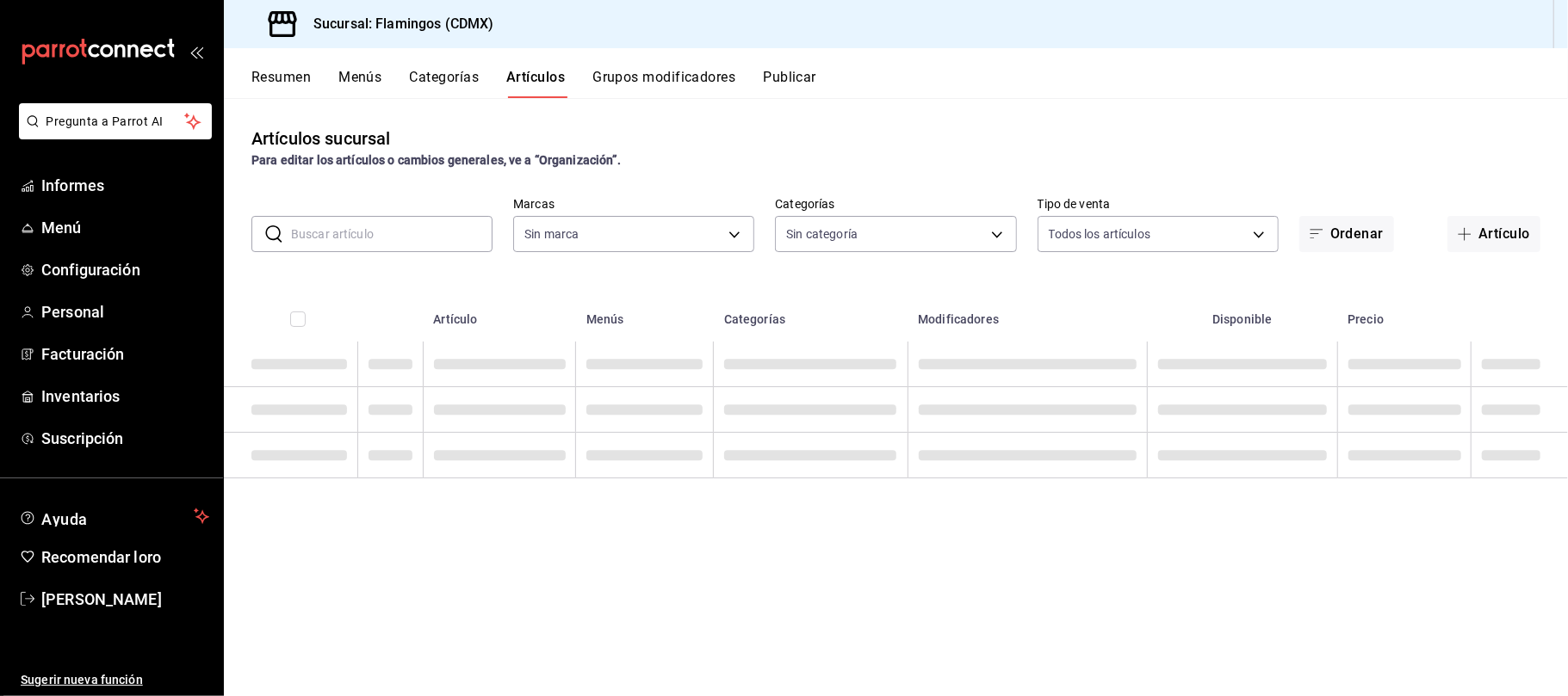
click at [415, 248] on input "text" at bounding box center [392, 234] width 201 height 35
type input "B"
type input "51952372-ee4d-4c91-b3ce-b543746027a6"
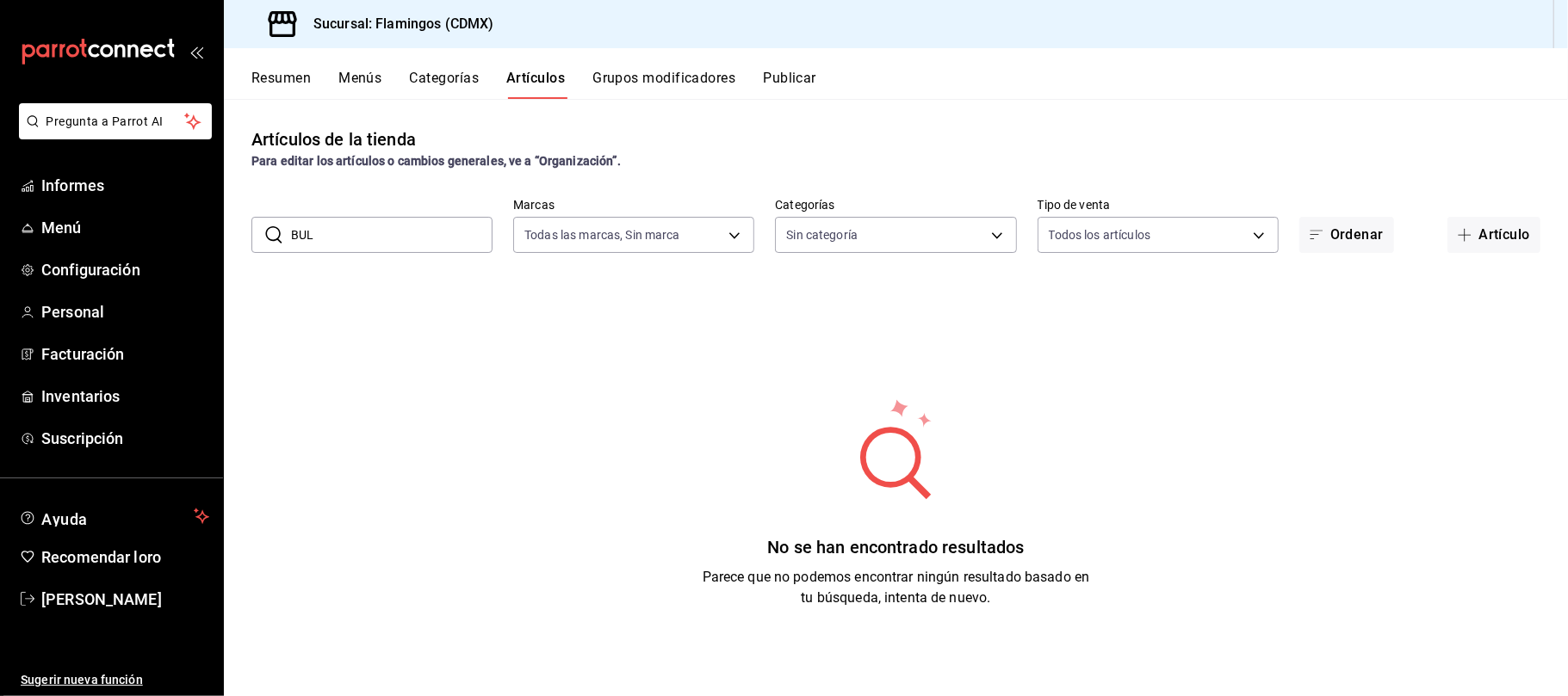
type input "BUL"
click at [415, 248] on input "BUL" at bounding box center [392, 235] width 201 height 35
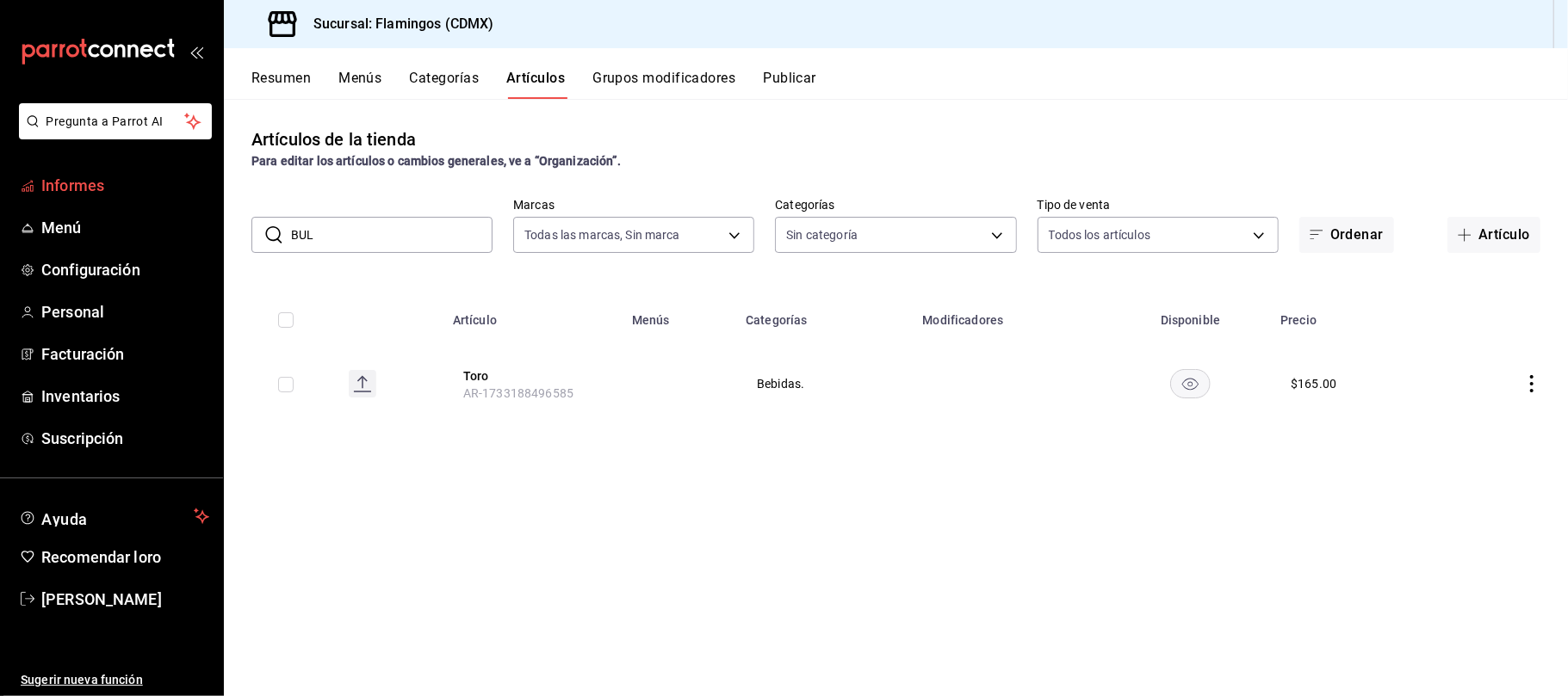
click at [62, 196] on span "Informes" at bounding box center [126, 185] width 168 height 23
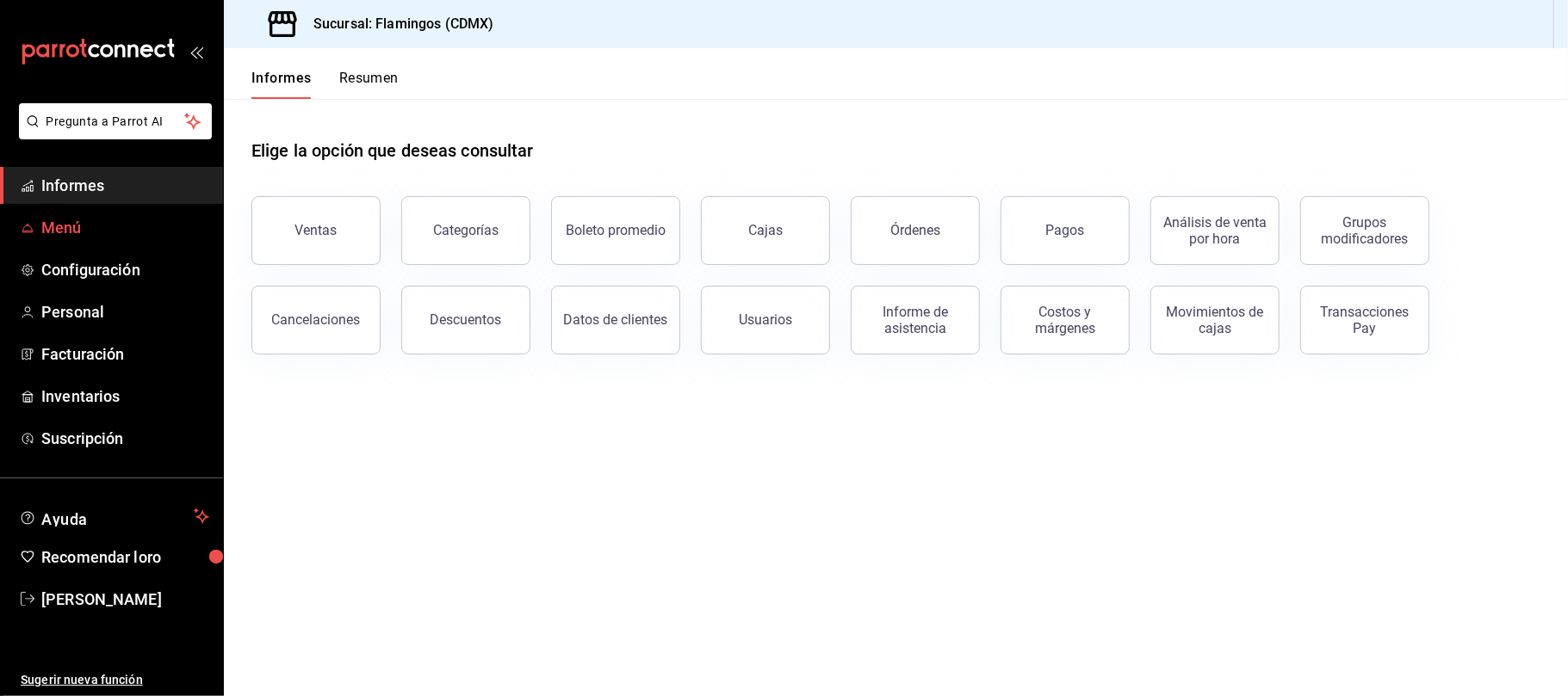
click at [76, 234] on span "Menú" at bounding box center [126, 227] width 168 height 23
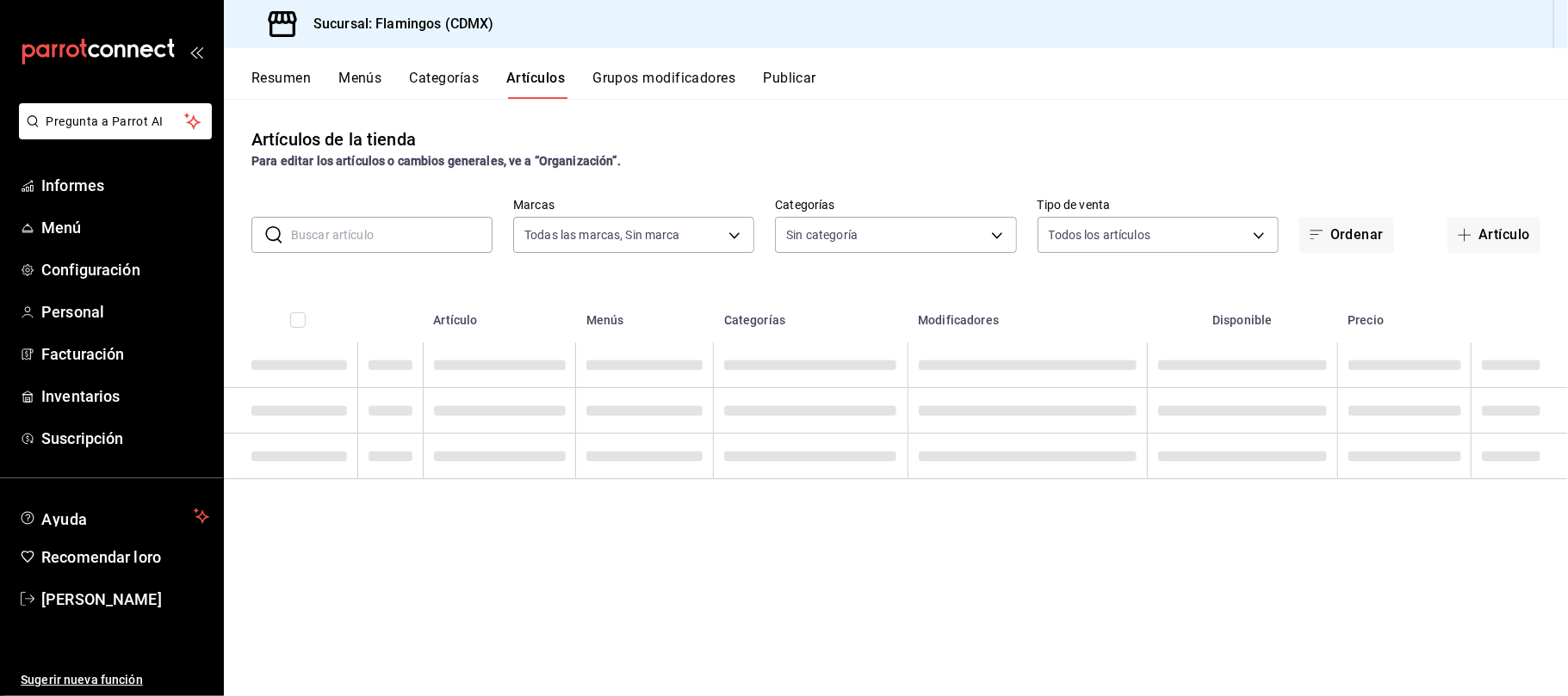
type input "51952372-ee4d-4c91-b3ce-b543746027a6"
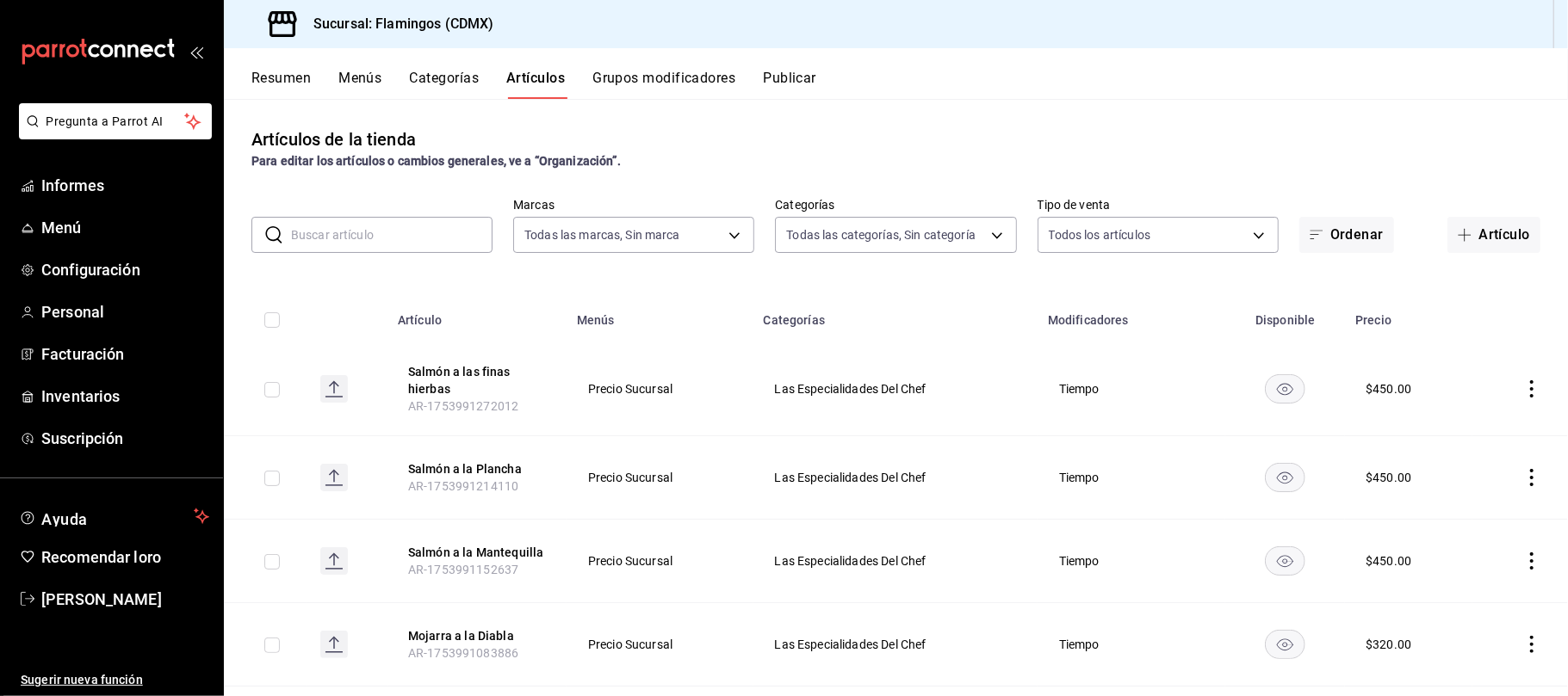
type input "cb965f30-081d-4eb3-977e-f8136708cae6,f30b2214-7966-480d-ac42-18331252359b,0e144…"
click at [77, 192] on font "Informes" at bounding box center [73, 185] width 62 height 18
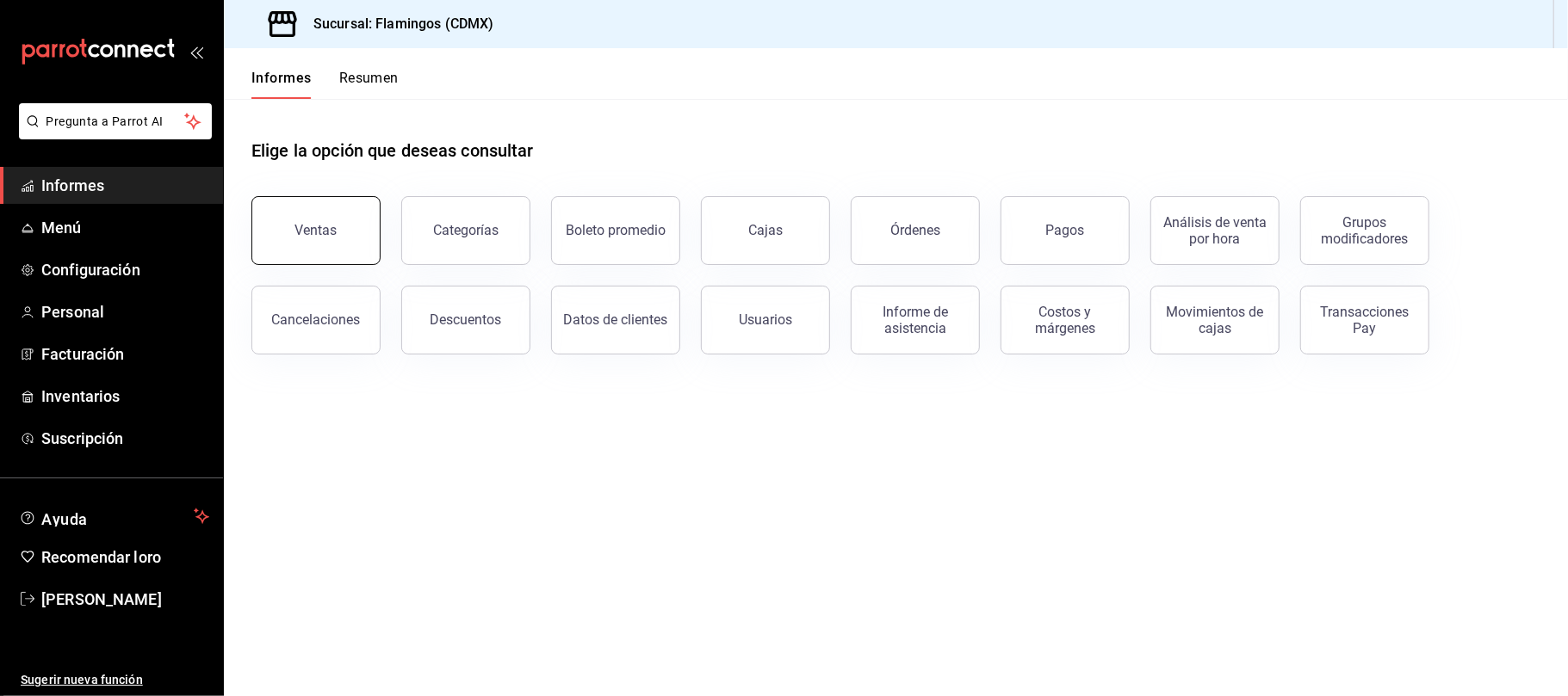
click at [321, 228] on font "Ventas" at bounding box center [317, 230] width 42 height 16
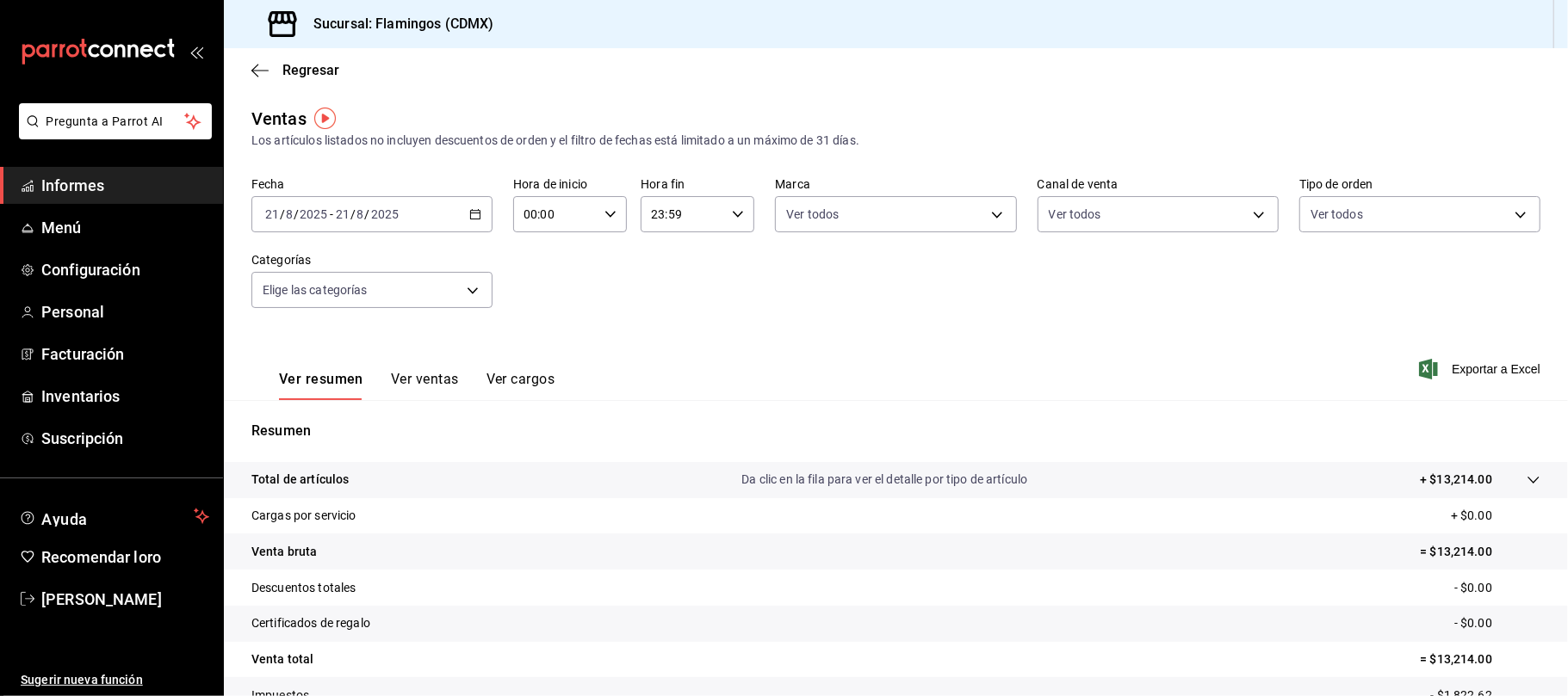
click at [425, 384] on font "Ver ventas" at bounding box center [425, 379] width 68 height 16
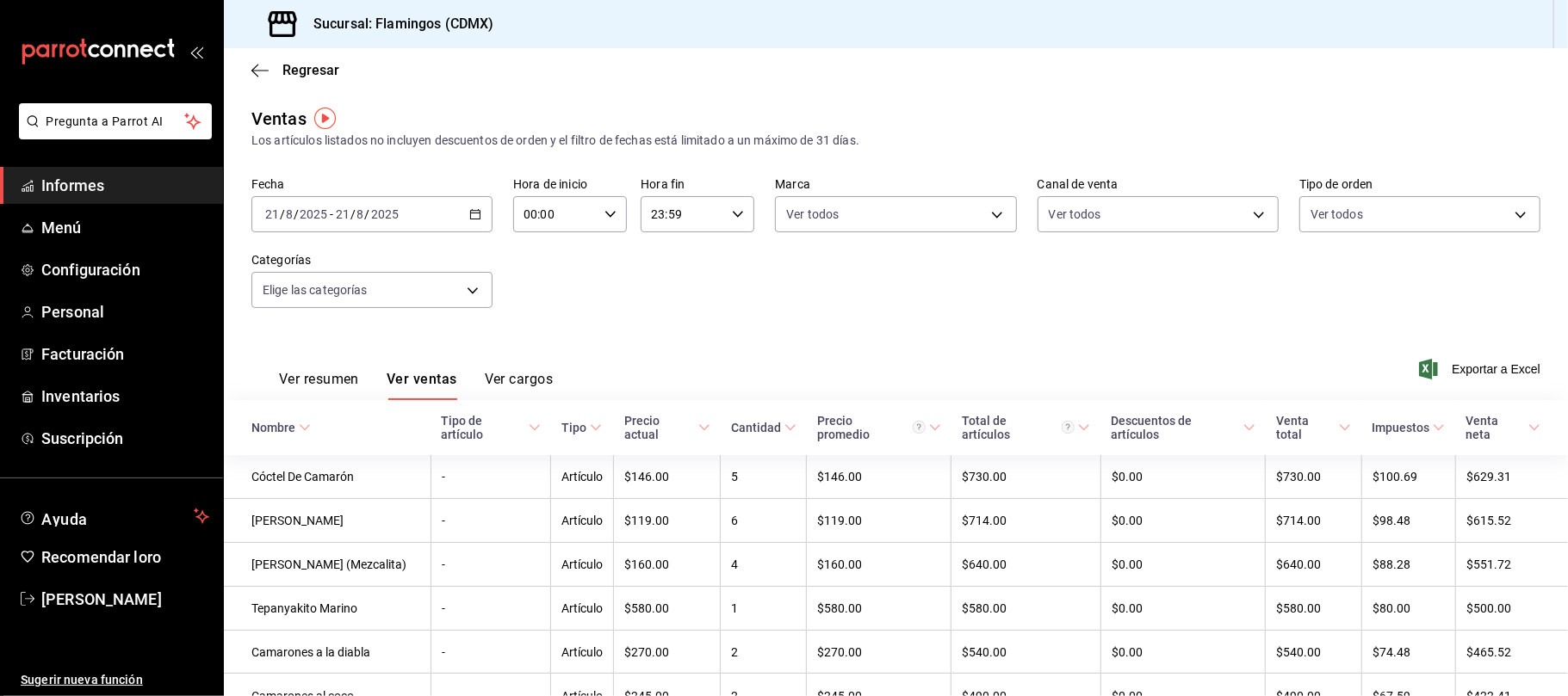
click at [295, 211] on font "/" at bounding box center [297, 214] width 5 height 14
click at [345, 430] on li "Rango de fechas" at bounding box center [333, 421] width 161 height 39
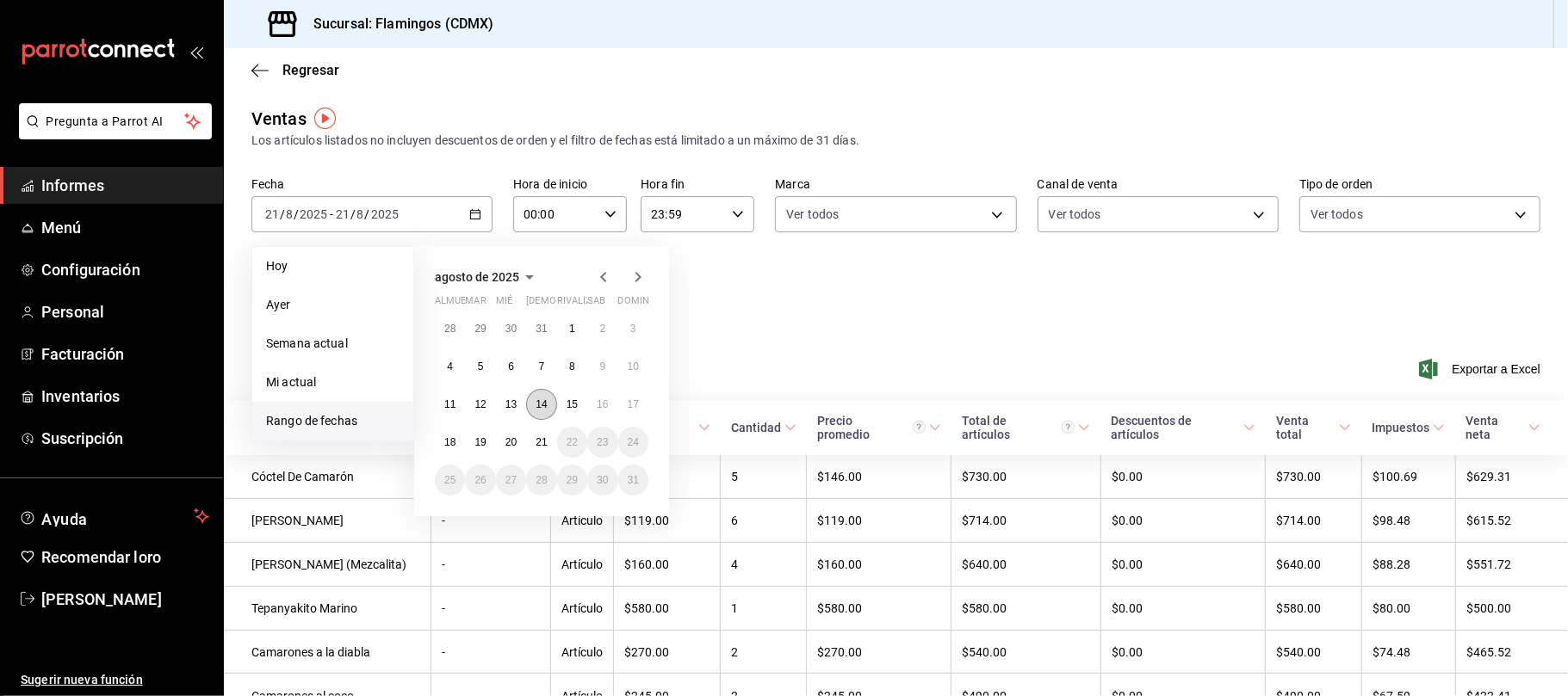
click at [547, 401] on button "14" at bounding box center [541, 405] width 30 height 31
click at [511, 441] on button "20" at bounding box center [511, 442] width 30 height 31
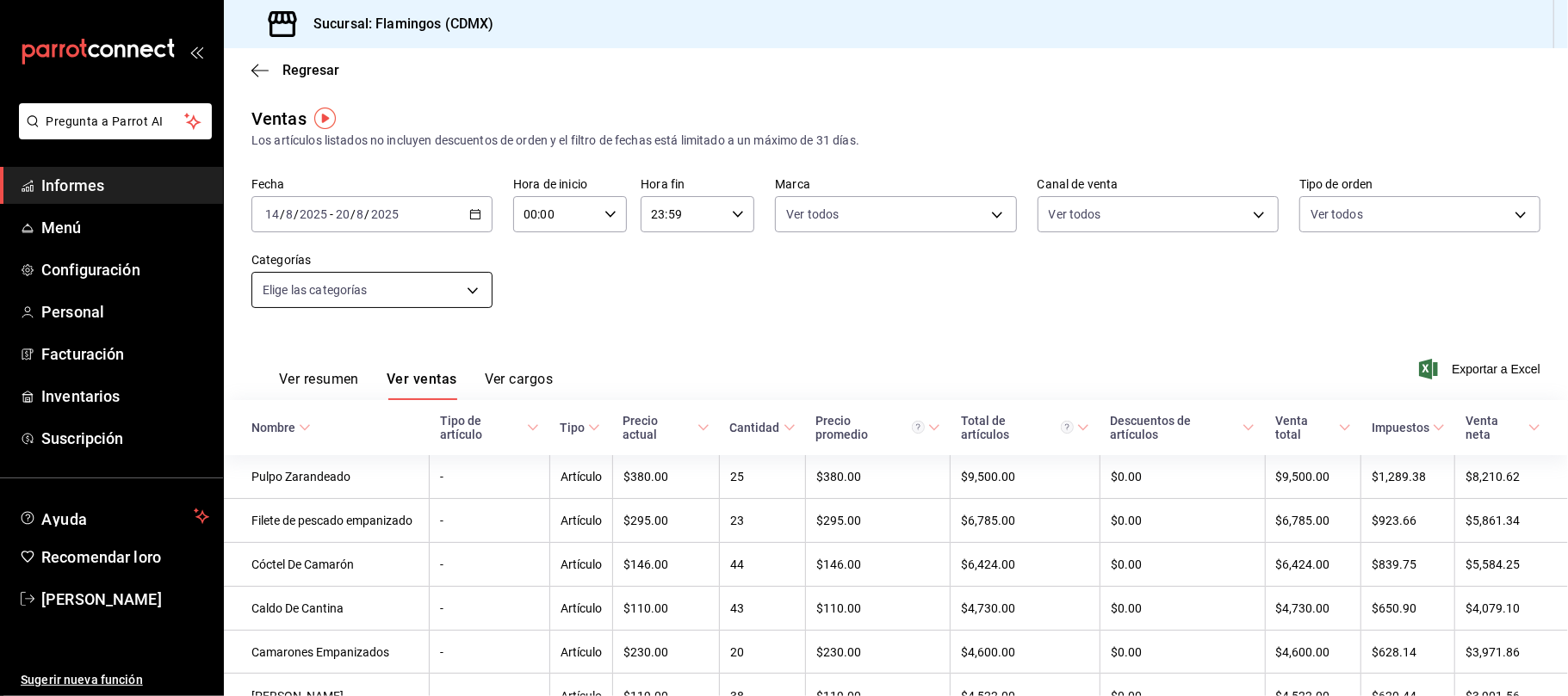
click at [398, 284] on body "Pregunta a Parrot AI Informes Menú Configuración Personal Facturación Inventari…" at bounding box center [784, 348] width 1568 height 696
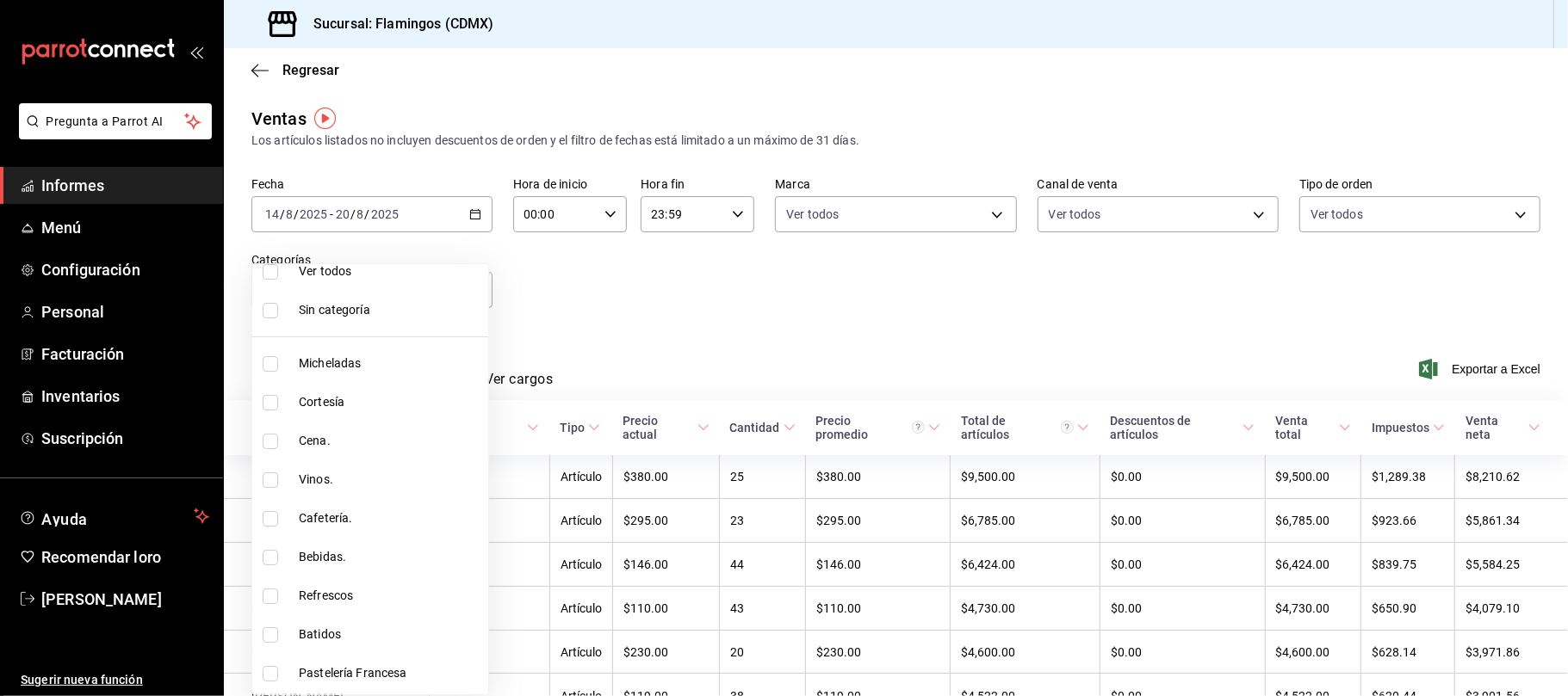
scroll to position [28, 0]
click at [269, 556] on input "checkbox" at bounding box center [271, 550] width 16 height 16
checkbox input "true"
type input "7f08551f-80b4-48eb-8e82-ea9a5d9f9db2"
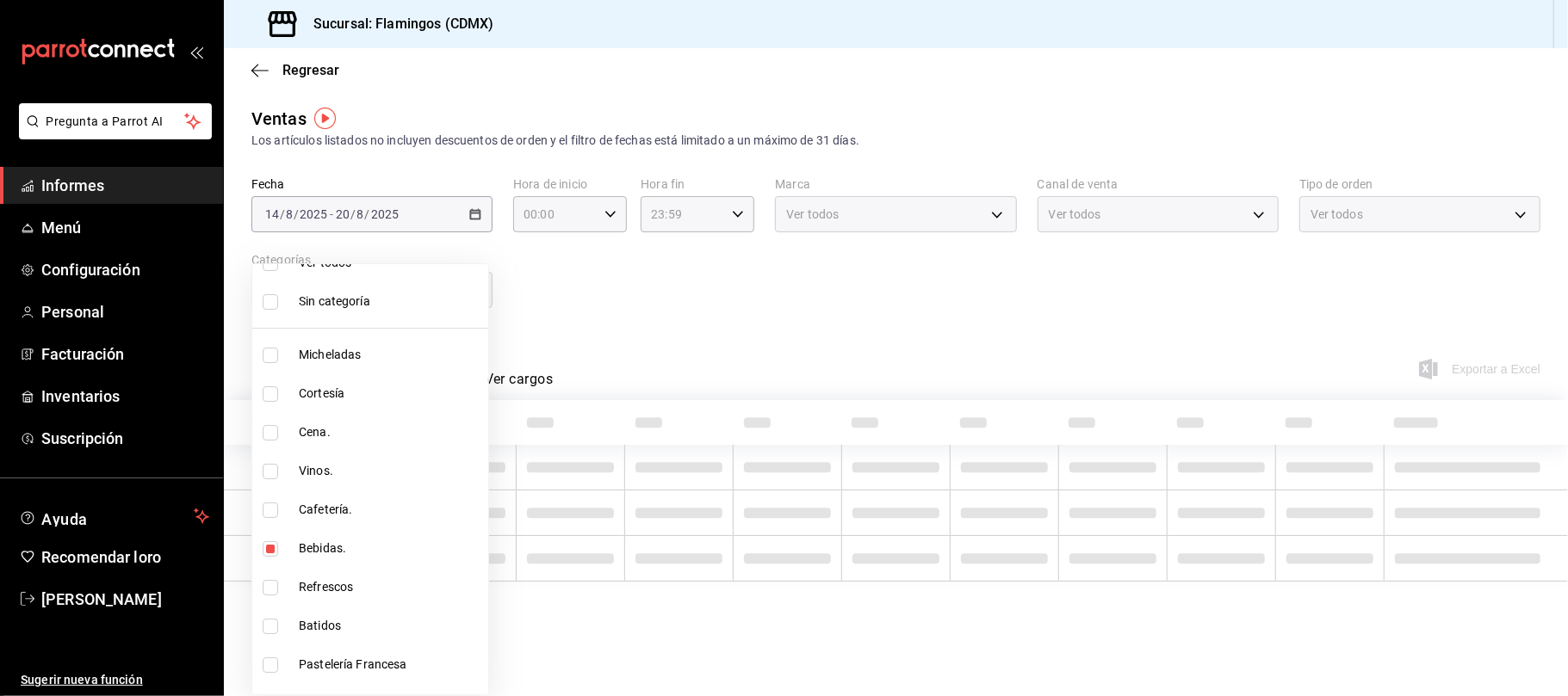
click at [803, 266] on div at bounding box center [784, 348] width 1568 height 696
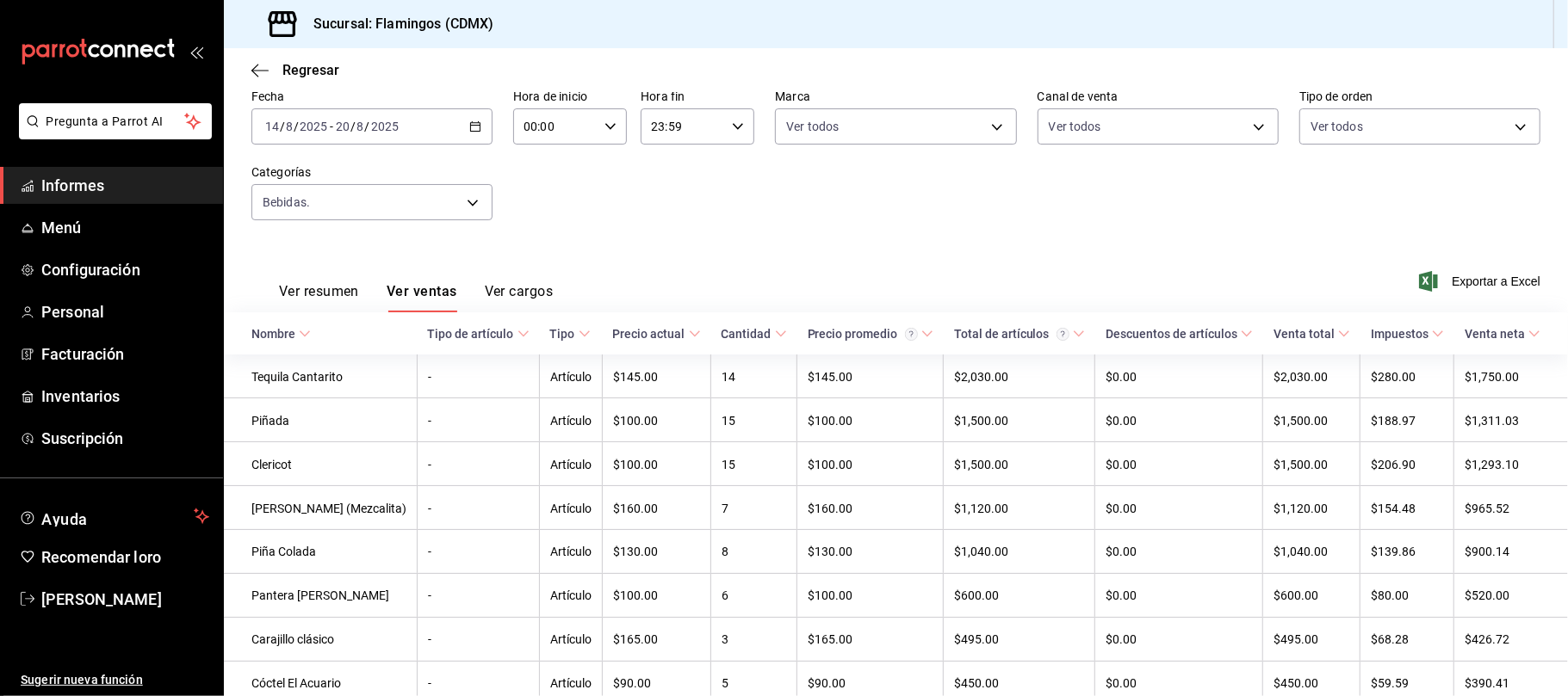
scroll to position [89, 0]
click at [422, 139] on div "[DATE] [DATE] - [DATE] [DATE]" at bounding box center [372, 125] width 241 height 36
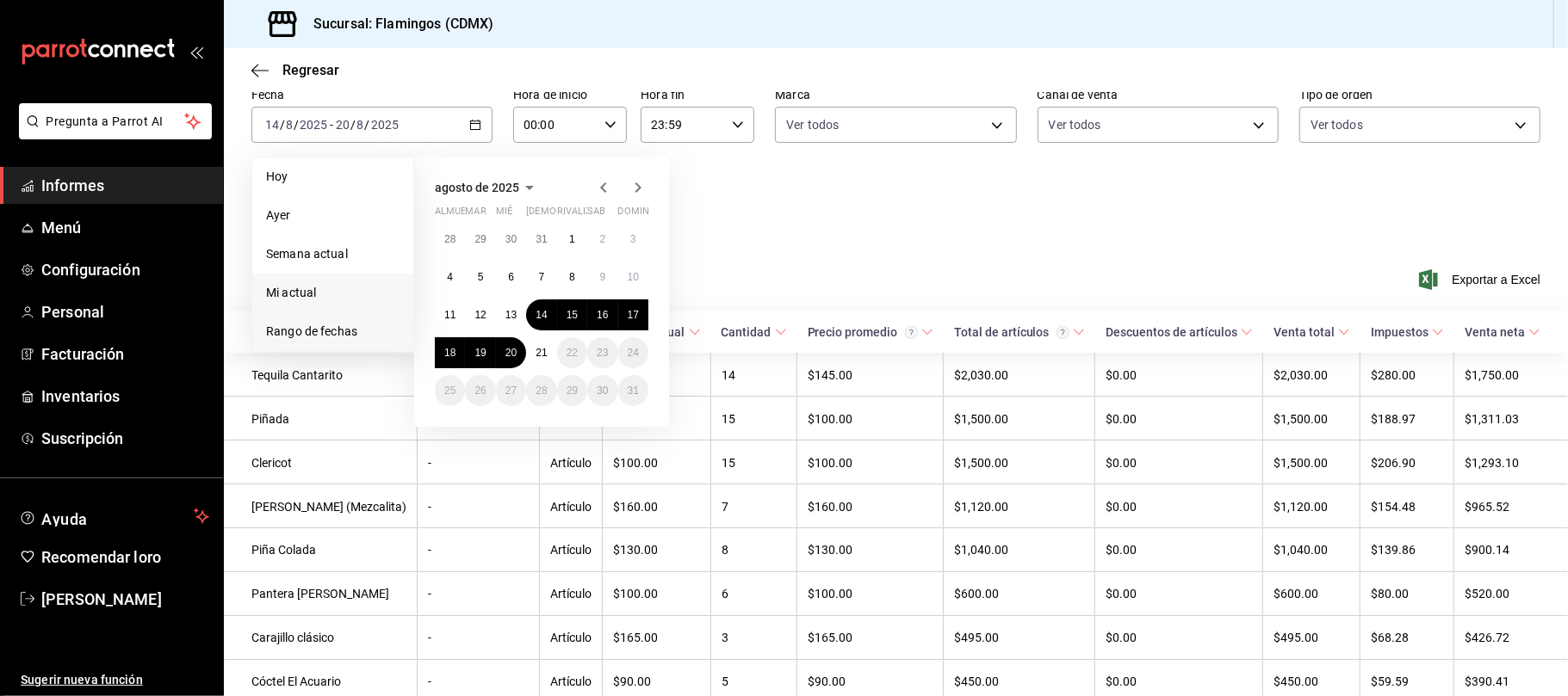
click at [295, 279] on li "Mi actual" at bounding box center [333, 293] width 161 height 39
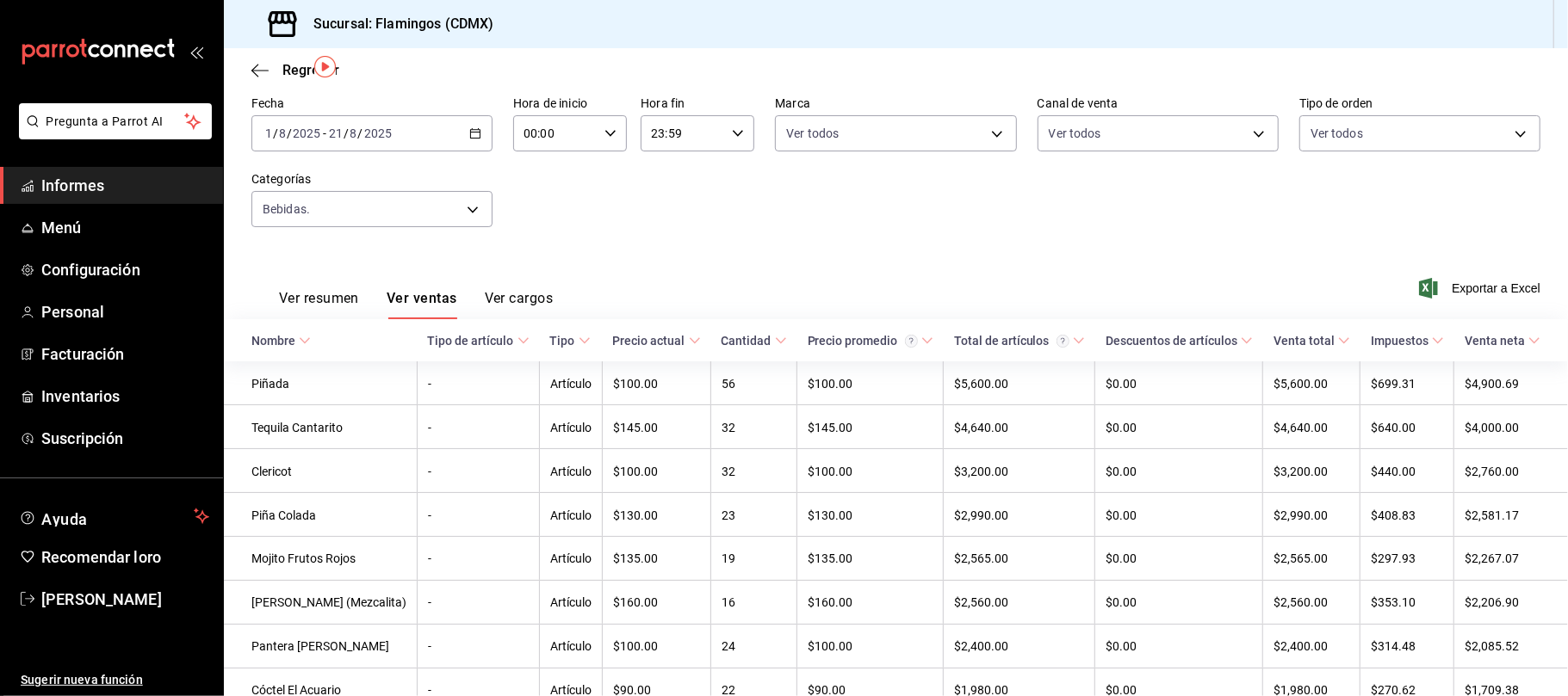
scroll to position [23, 0]
